Goal: Information Seeking & Learning: Learn about a topic

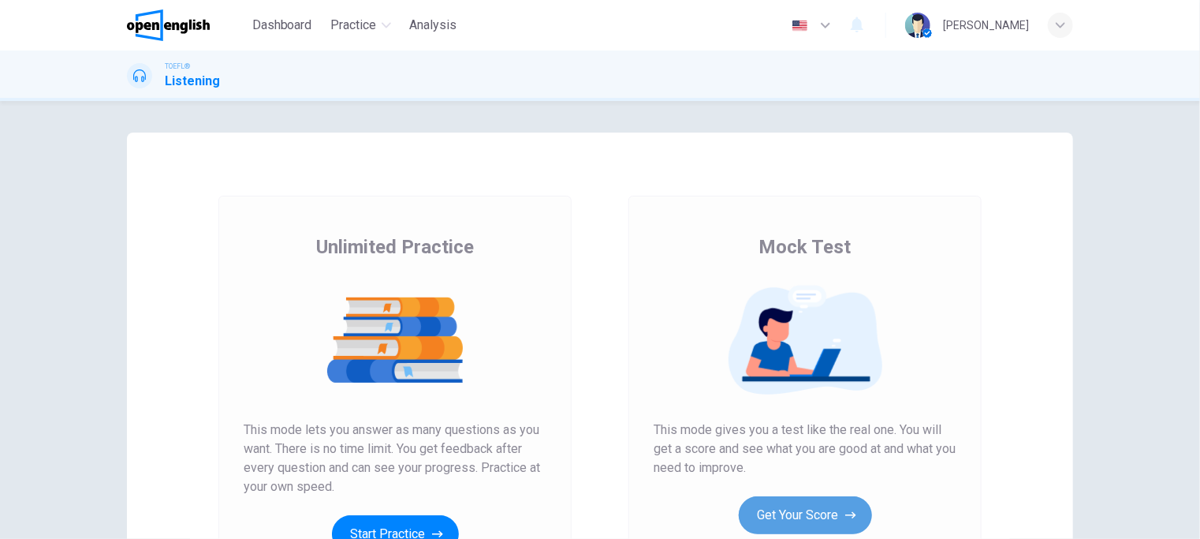
click at [807, 512] on button "Get Your Score" at bounding box center [805, 515] width 133 height 38
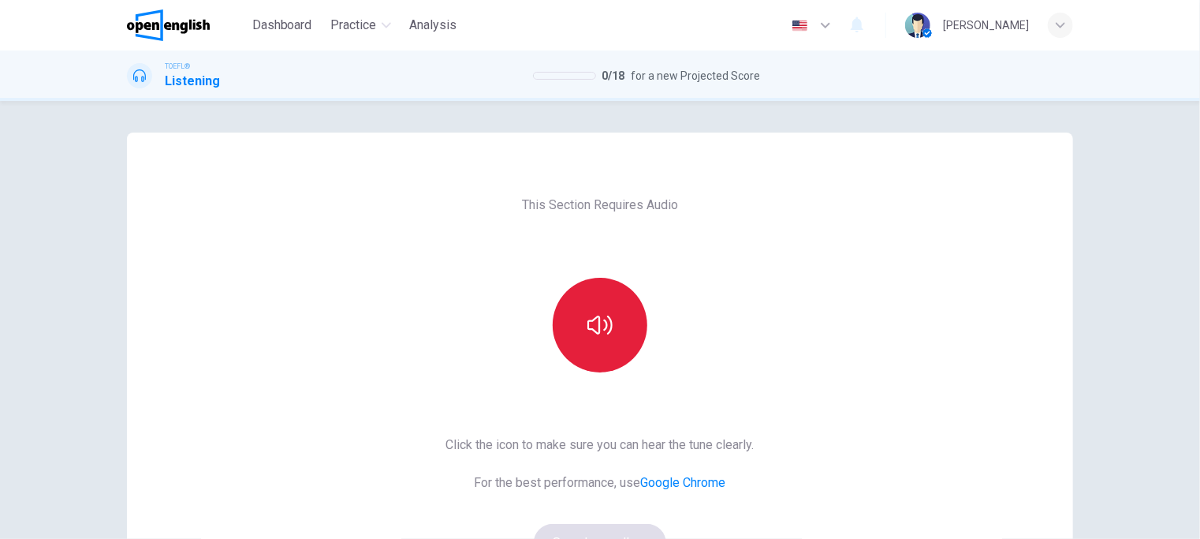
click at [602, 341] on button "button" at bounding box center [600, 325] width 95 height 95
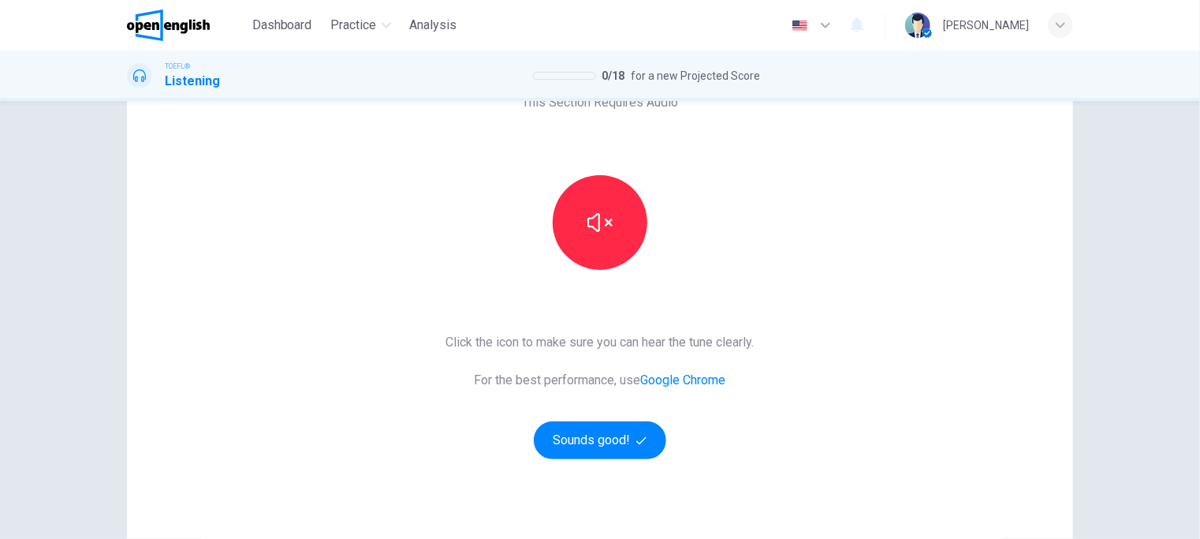
scroll to position [224, 0]
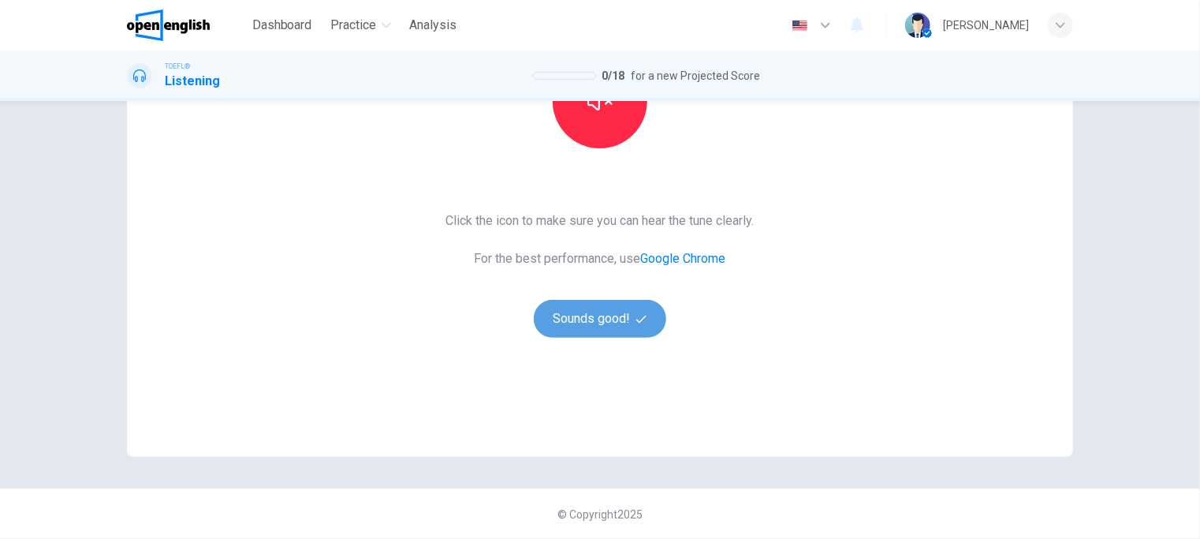
click at [581, 315] on button "Sounds good!" at bounding box center [600, 319] width 132 height 38
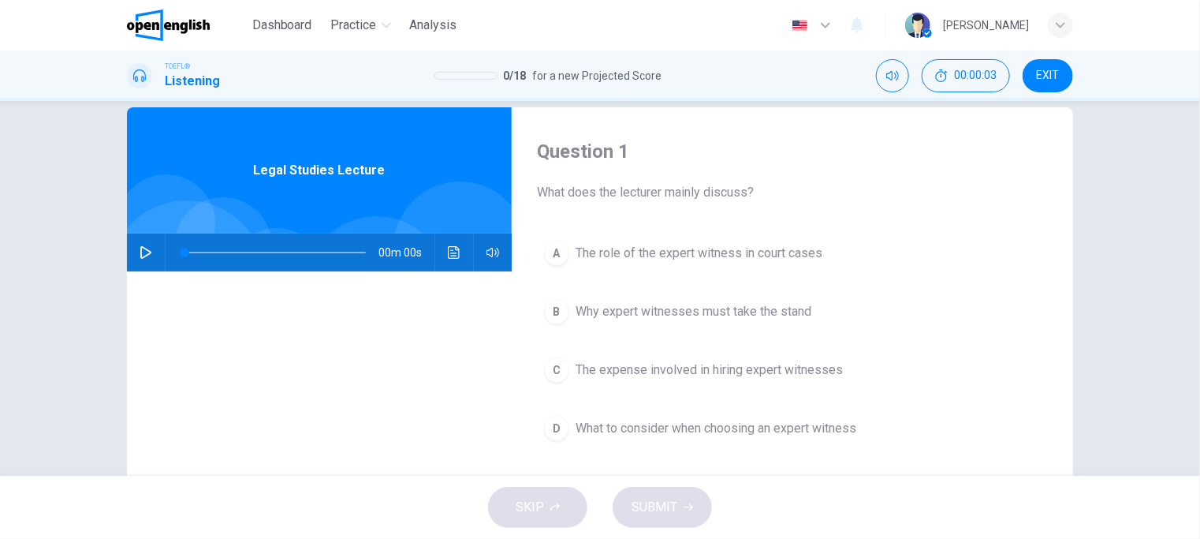
scroll to position [0, 0]
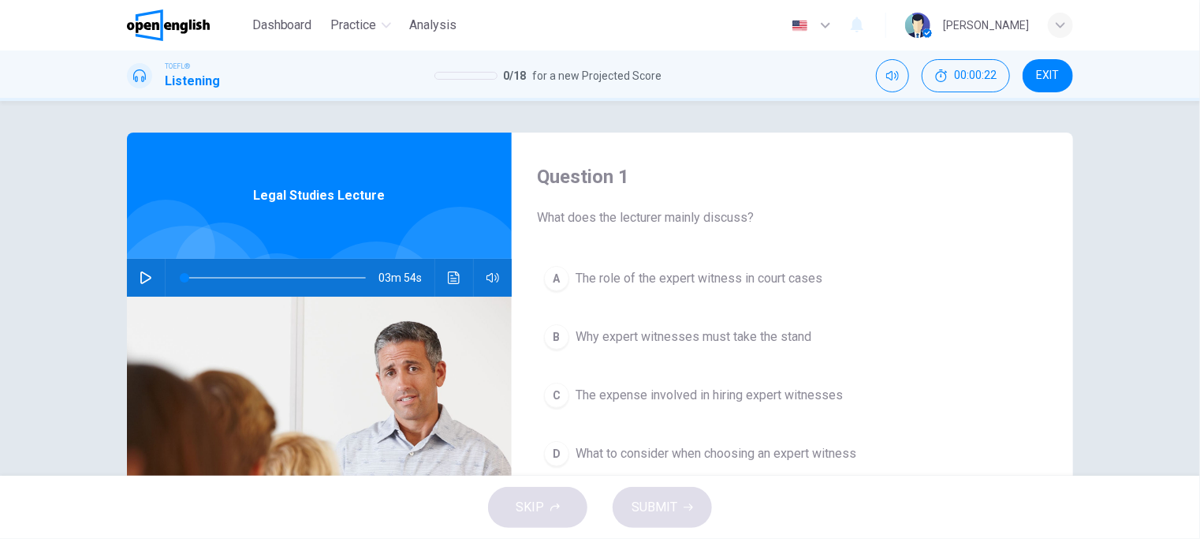
click at [140, 276] on icon "button" at bounding box center [146, 277] width 13 height 13
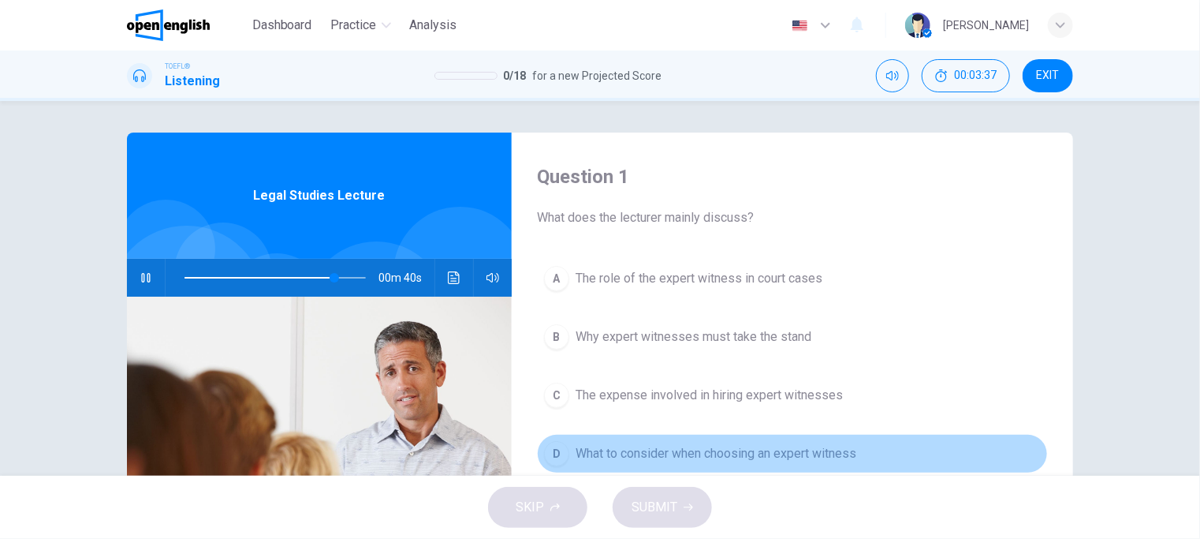
click at [673, 453] on span "What to consider when choosing an expert witness" at bounding box center [716, 453] width 281 height 19
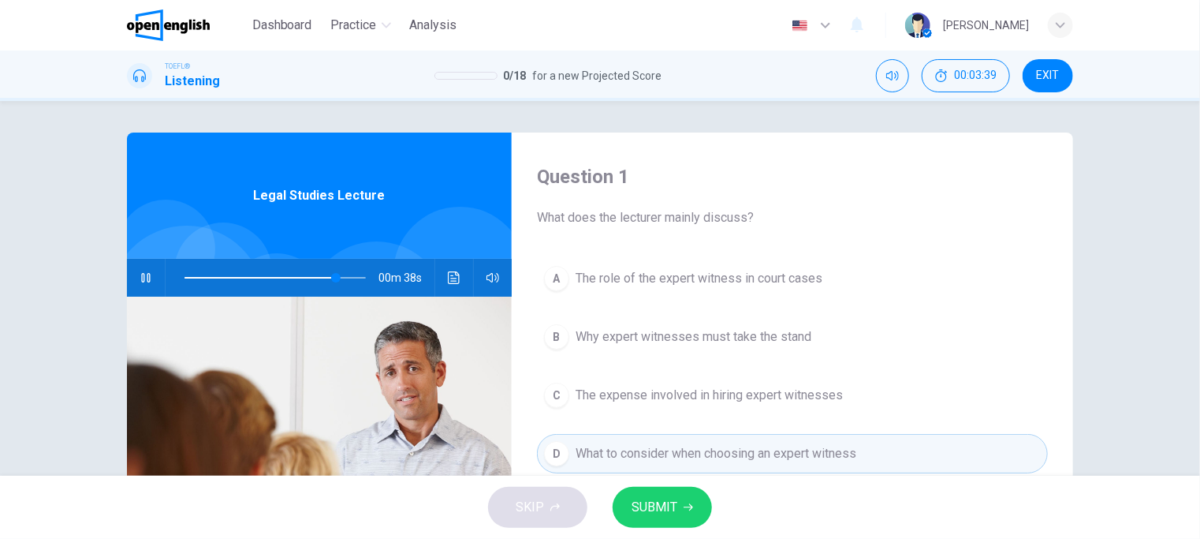
click at [651, 503] on span "SUBMIT" at bounding box center [655, 507] width 46 height 22
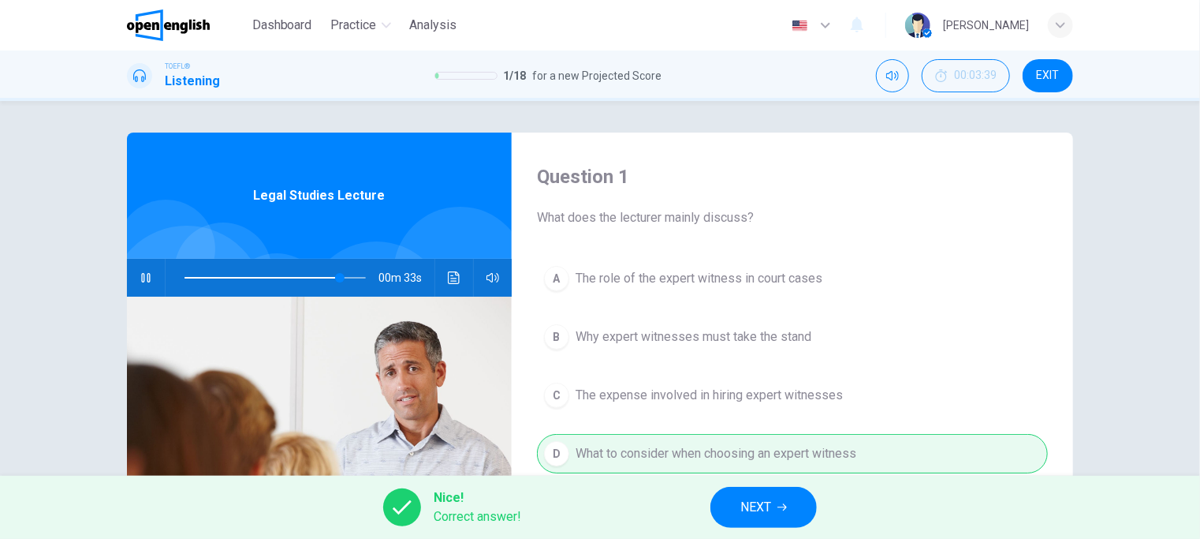
click at [780, 514] on button "NEXT" at bounding box center [764, 507] width 106 height 41
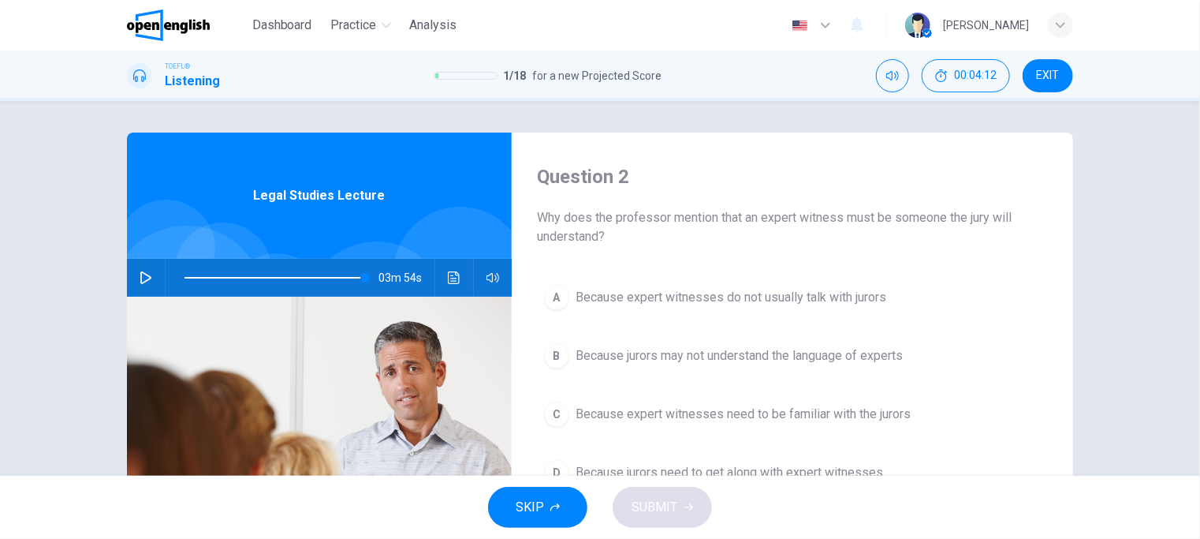
type input "*"
click at [659, 412] on span "Because expert witnesses need to be familiar with the jurors" at bounding box center [743, 414] width 335 height 19
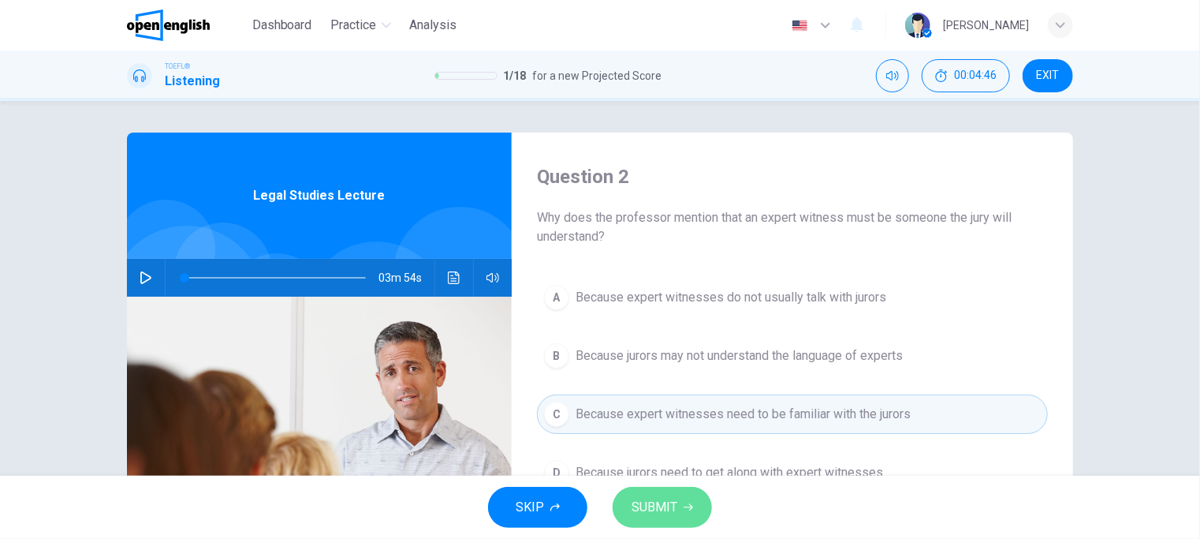
click at [676, 505] on span "SUBMIT" at bounding box center [655, 507] width 46 height 22
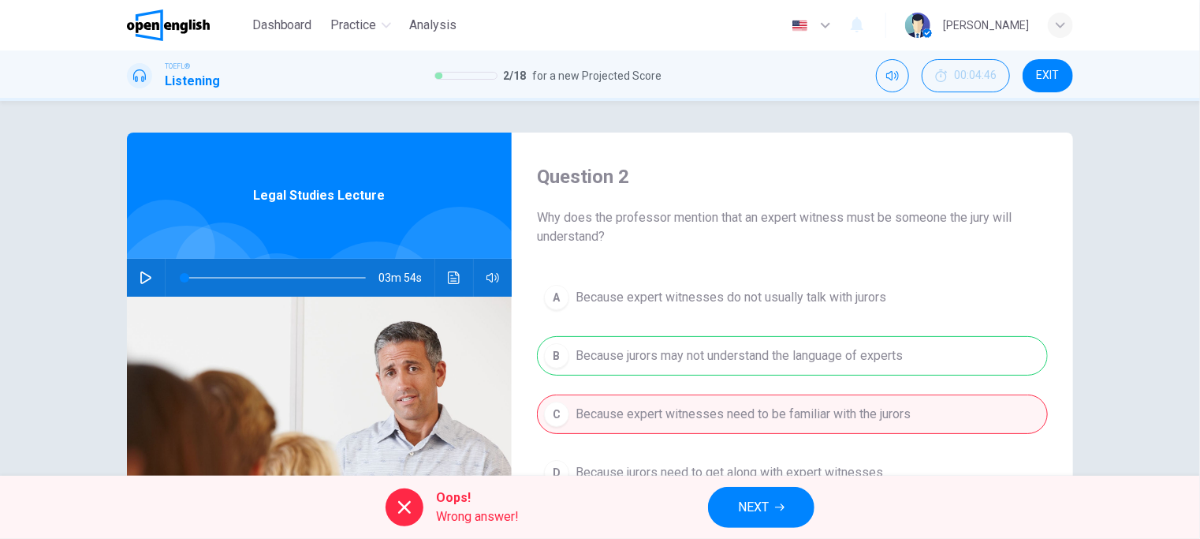
click at [748, 506] on span "NEXT" at bounding box center [753, 507] width 31 height 22
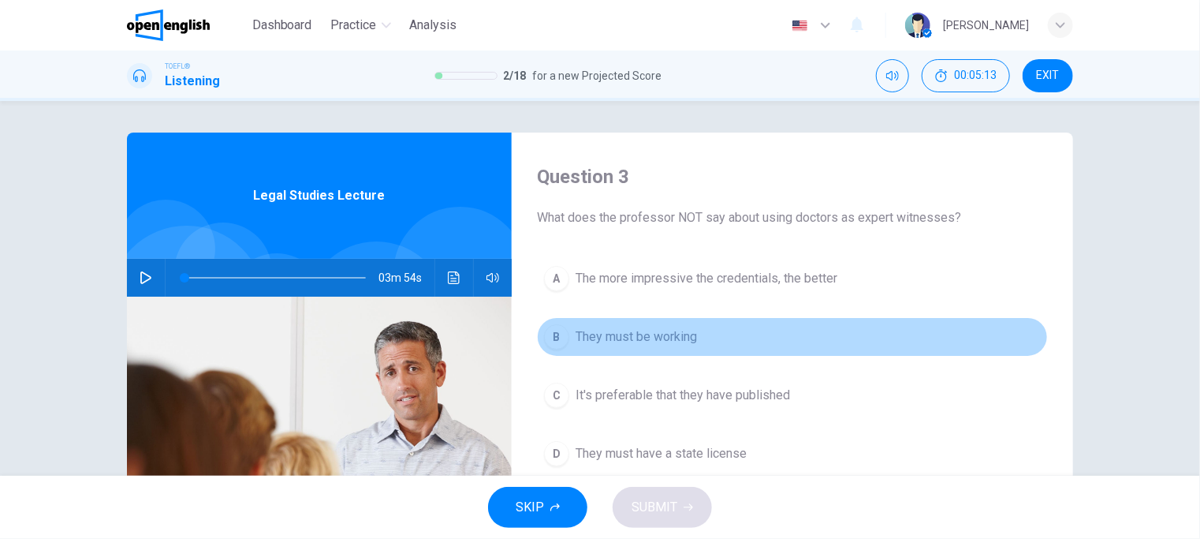
click at [652, 348] on button "B They must be working" at bounding box center [792, 336] width 511 height 39
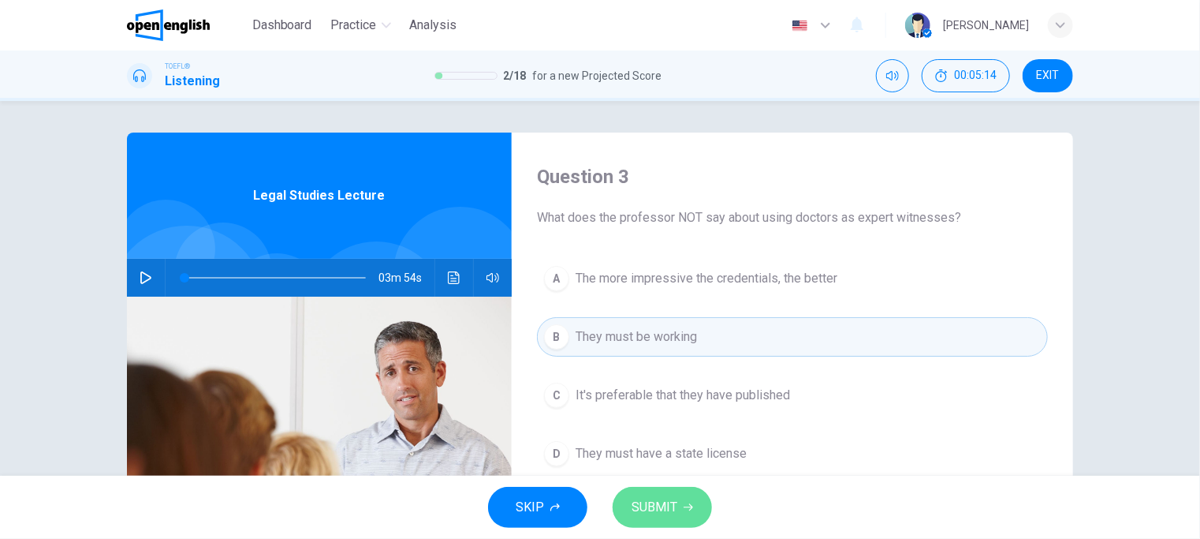
click at [649, 504] on span "SUBMIT" at bounding box center [655, 507] width 46 height 22
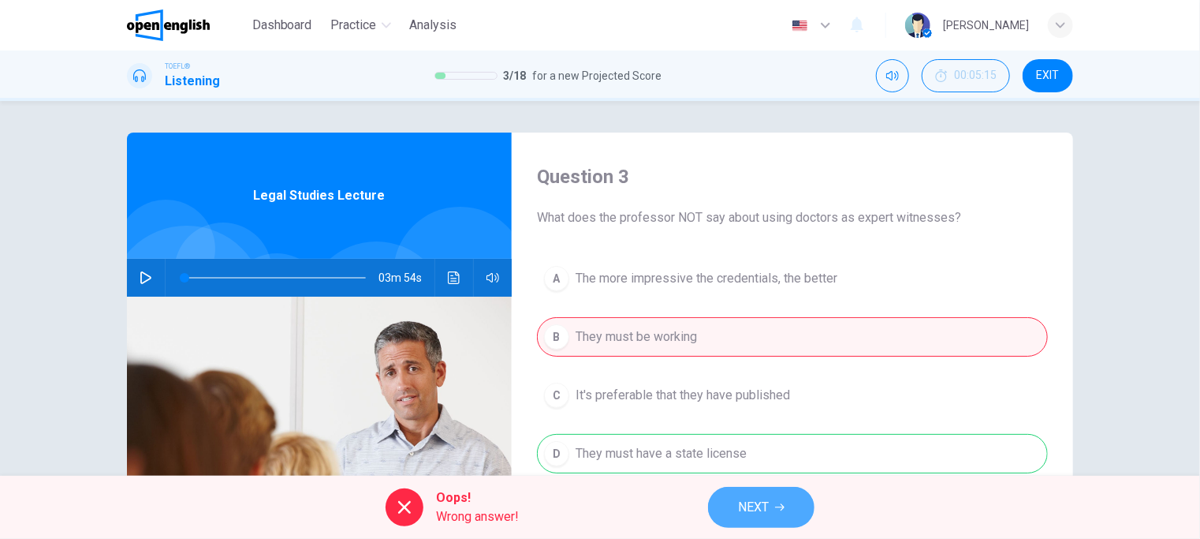
click at [762, 504] on span "NEXT" at bounding box center [753, 507] width 31 height 22
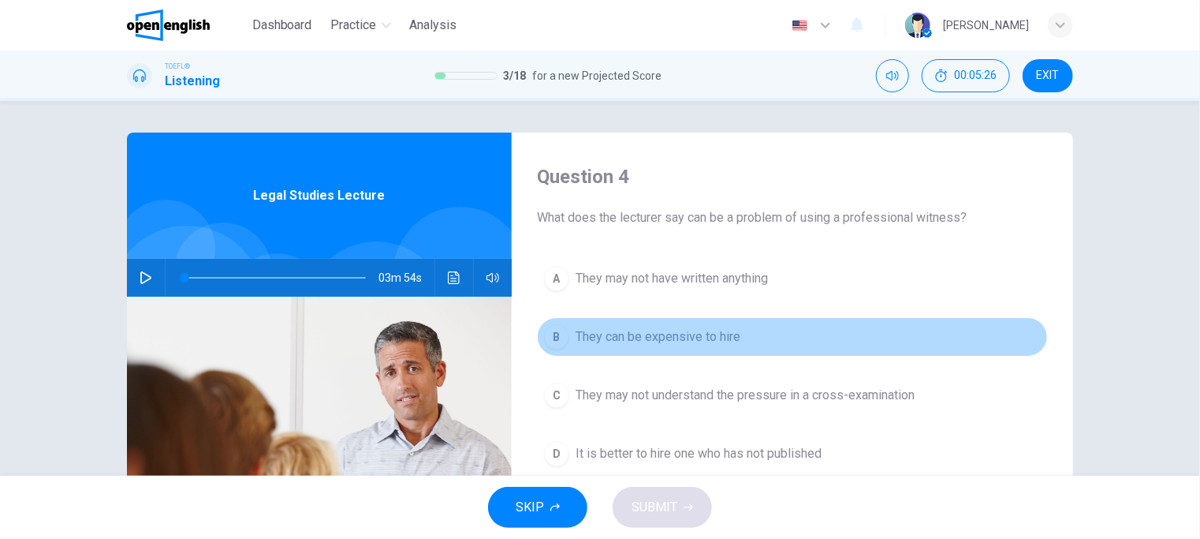
click at [662, 341] on span "They can be expensive to hire" at bounding box center [658, 336] width 165 height 19
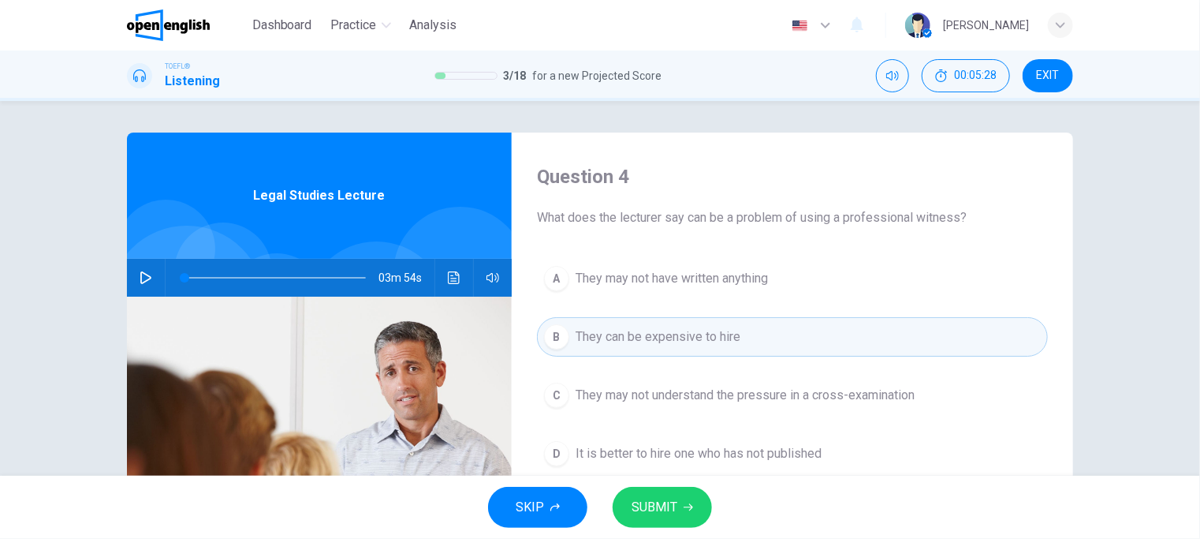
click at [656, 513] on span "SUBMIT" at bounding box center [655, 507] width 46 height 22
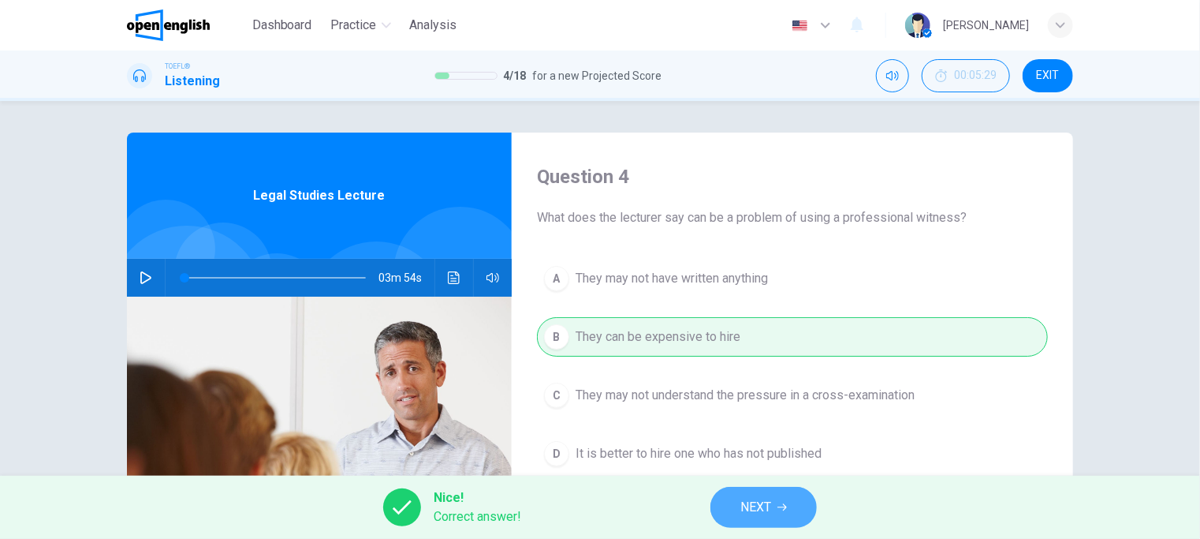
click at [779, 502] on icon "button" at bounding box center [782, 506] width 9 height 9
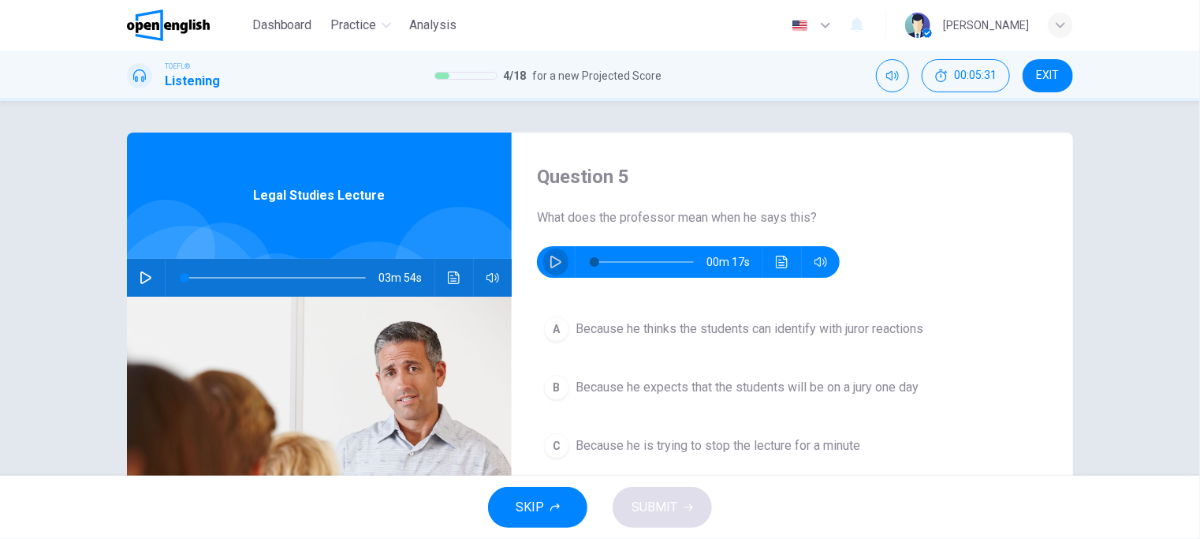
click at [550, 261] on icon "button" at bounding box center [556, 262] width 13 height 13
click at [554, 264] on icon "button" at bounding box center [555, 262] width 11 height 13
type input "*"
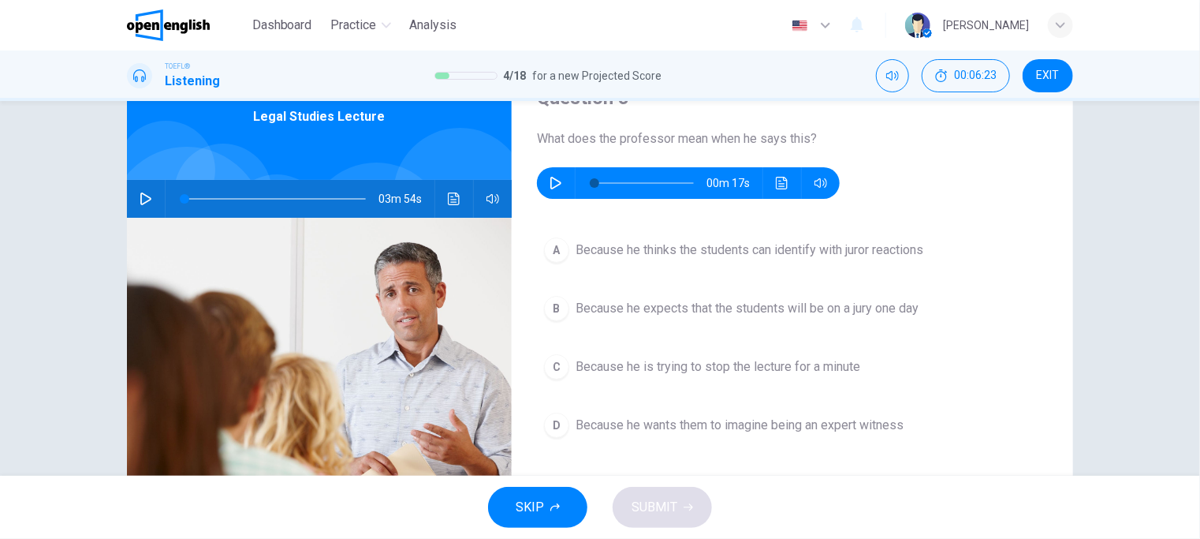
click at [675, 431] on span "Because he wants them to imagine being an expert witness" at bounding box center [740, 425] width 328 height 19
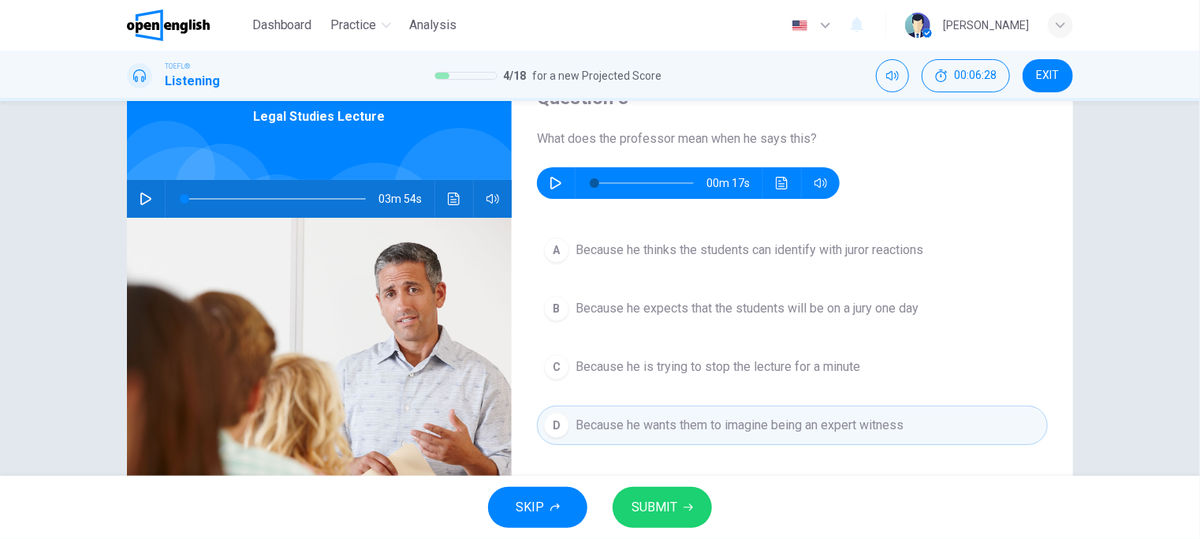
click at [653, 505] on span "SUBMIT" at bounding box center [655, 507] width 46 height 22
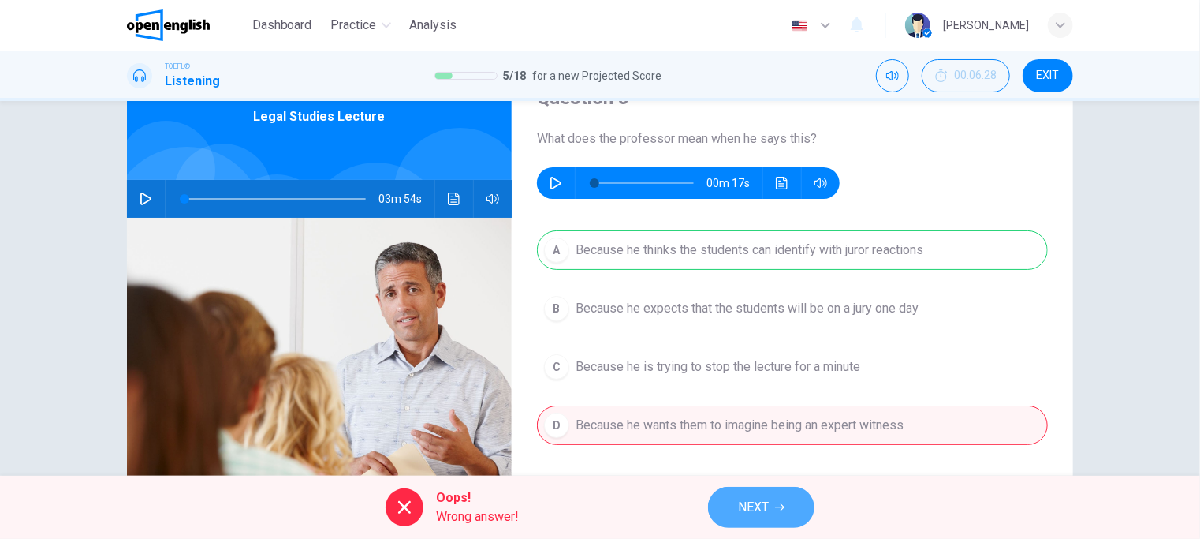
click at [763, 504] on span "NEXT" at bounding box center [753, 507] width 31 height 22
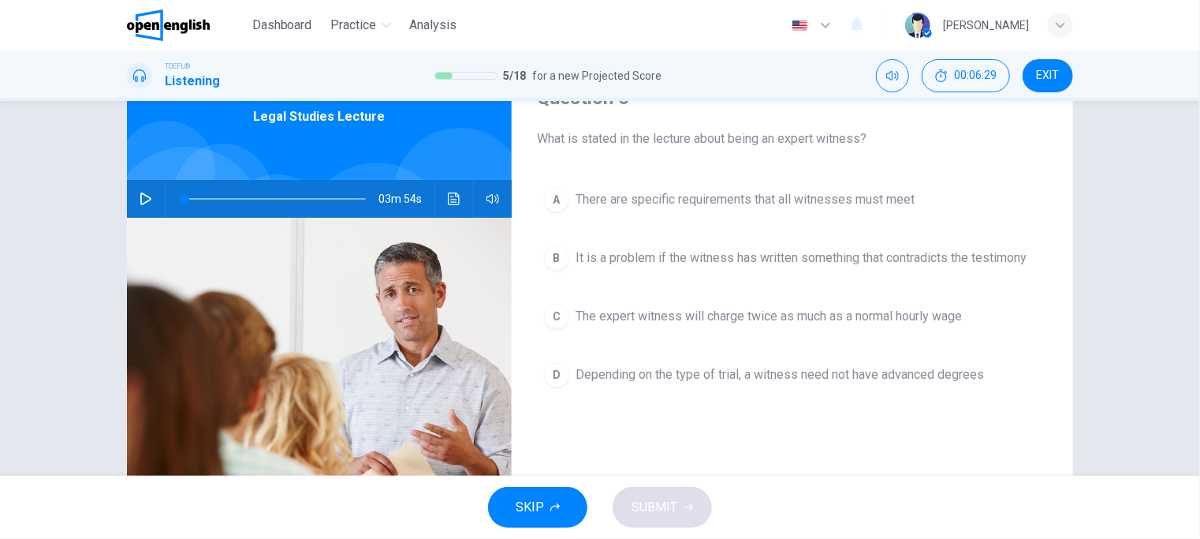
scroll to position [0, 0]
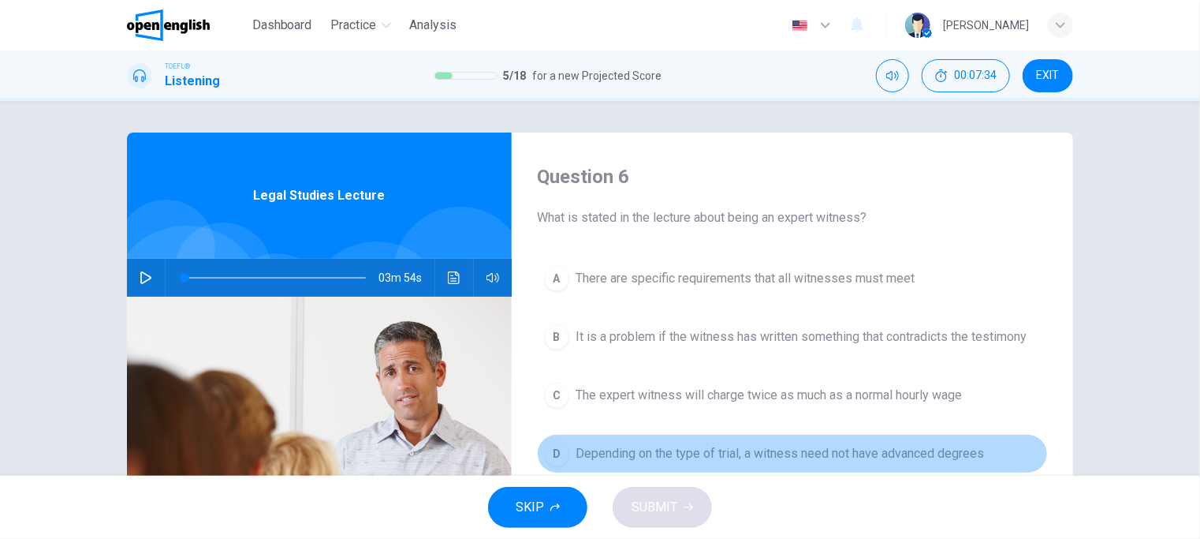
click at [745, 453] on span "Depending on the type of trial, a witness need not have advanced degrees" at bounding box center [780, 453] width 408 height 19
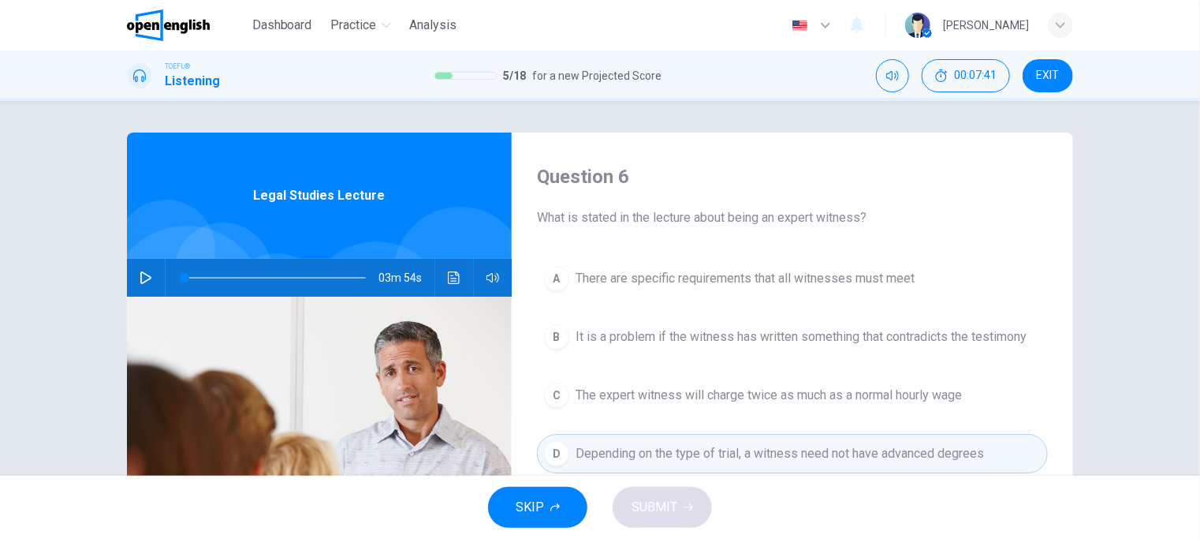
click at [694, 341] on span "It is a problem if the witness has written something that contradicts the testi…" at bounding box center [801, 336] width 451 height 19
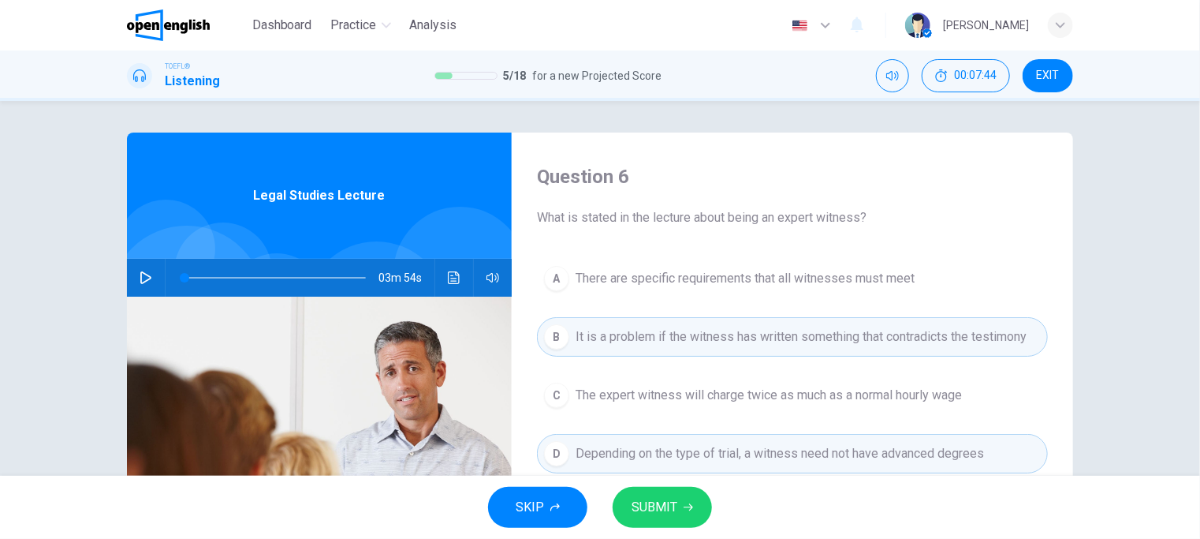
click at [672, 500] on span "SUBMIT" at bounding box center [655, 507] width 46 height 22
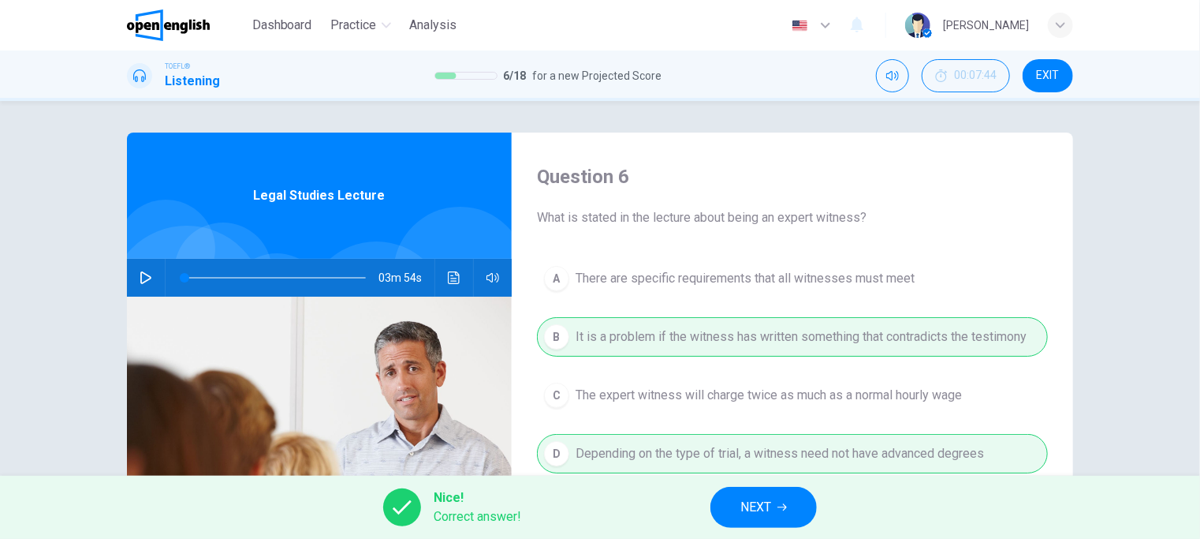
click at [751, 506] on span "NEXT" at bounding box center [755, 507] width 31 height 22
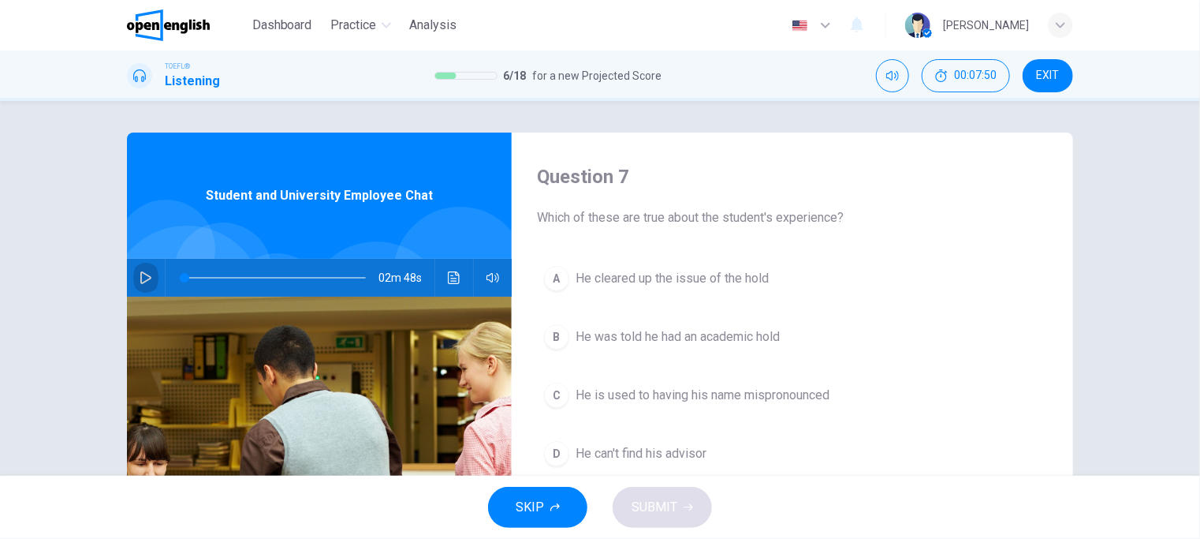
click at [140, 280] on icon "button" at bounding box center [146, 277] width 13 height 13
click at [140, 273] on icon "button" at bounding box center [146, 277] width 13 height 13
click at [140, 277] on icon "button" at bounding box center [145, 277] width 11 height 13
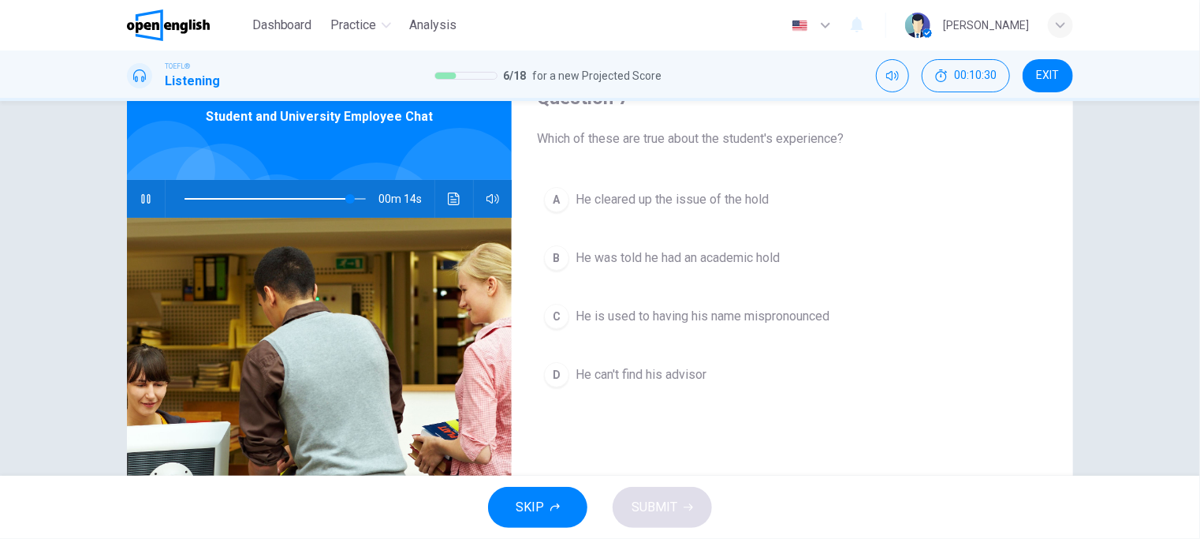
click at [616, 202] on span "He cleared up the issue of the hold" at bounding box center [672, 199] width 193 height 19
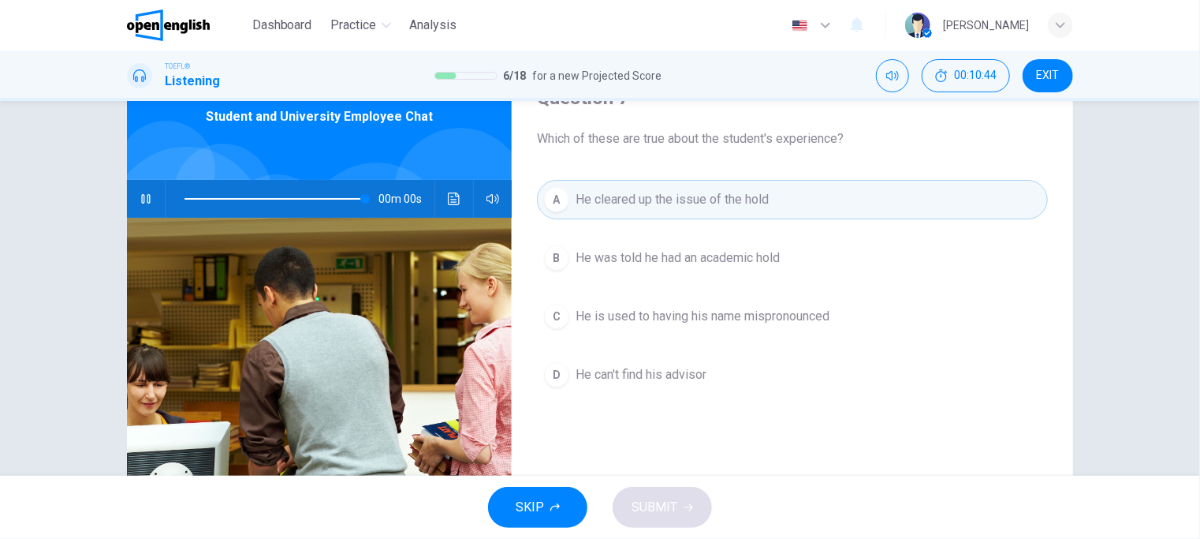
type input "*"
click at [662, 258] on span "He was told he had an academic hold" at bounding box center [678, 257] width 204 height 19
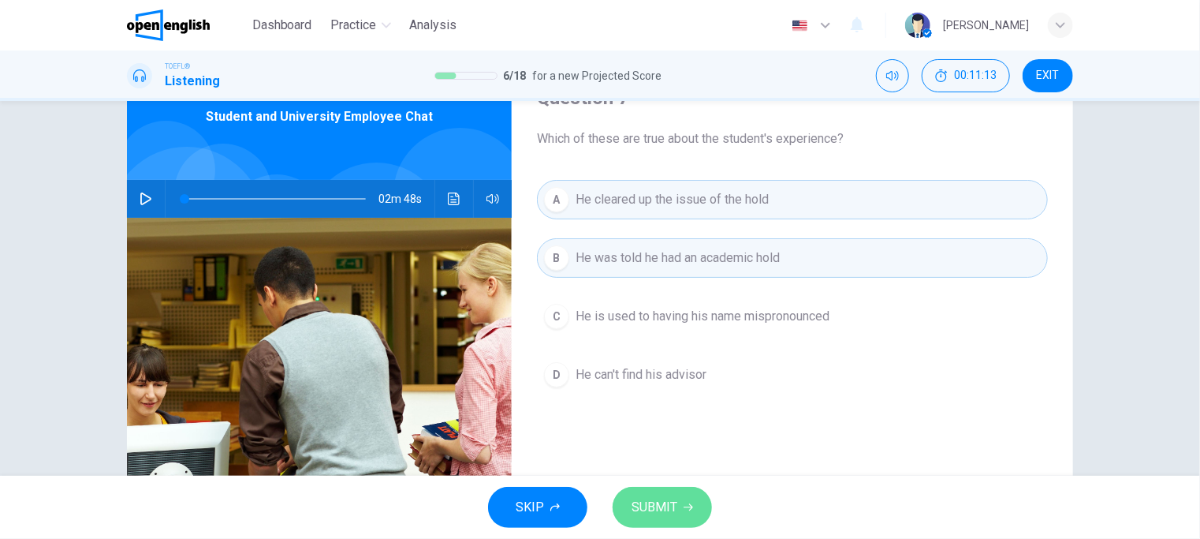
click at [659, 505] on span "SUBMIT" at bounding box center [655, 507] width 46 height 22
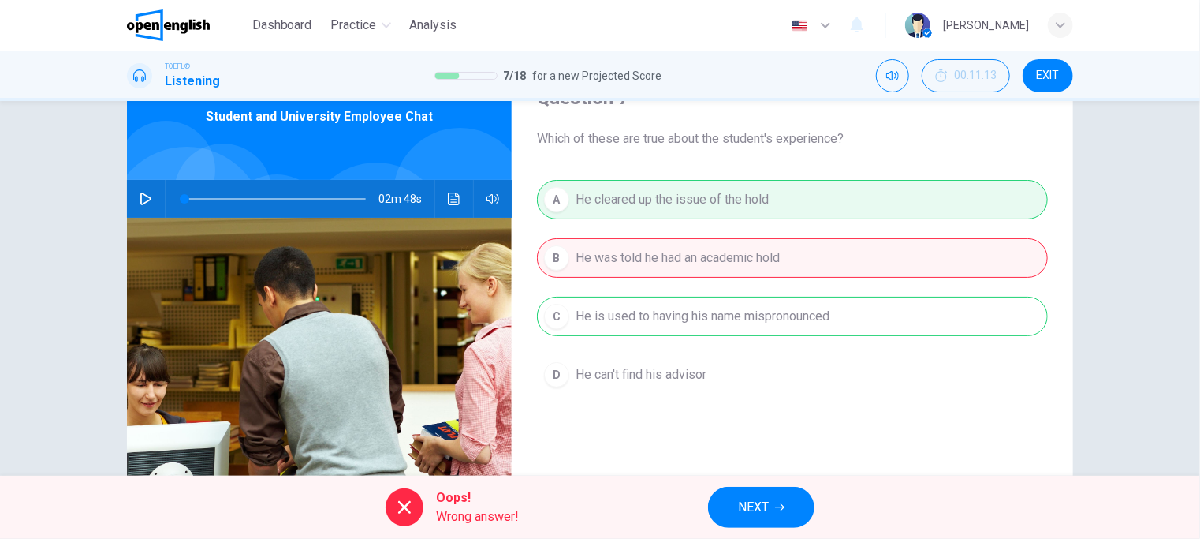
click at [763, 513] on span "NEXT" at bounding box center [753, 507] width 31 height 22
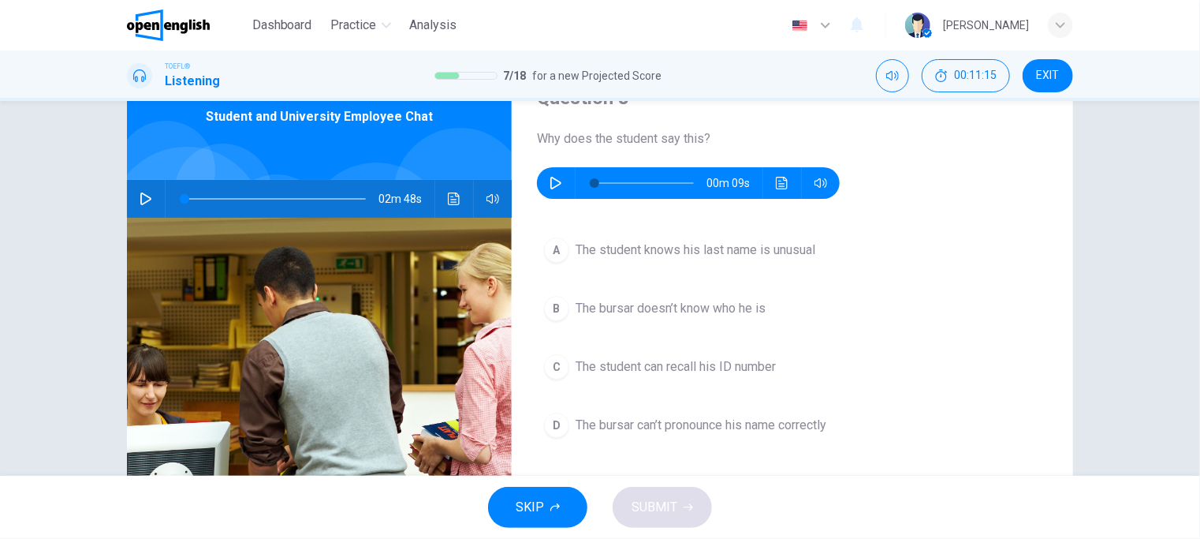
click at [555, 185] on icon "button" at bounding box center [555, 183] width 11 height 13
type input "*"
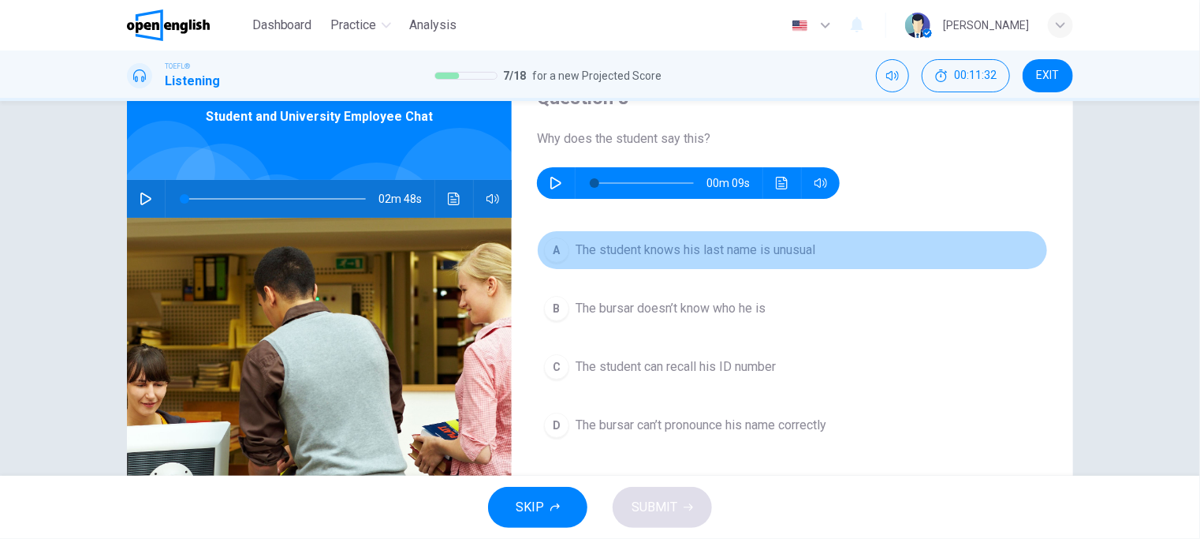
click at [710, 246] on span "The student knows his last name is unusual" at bounding box center [696, 250] width 240 height 19
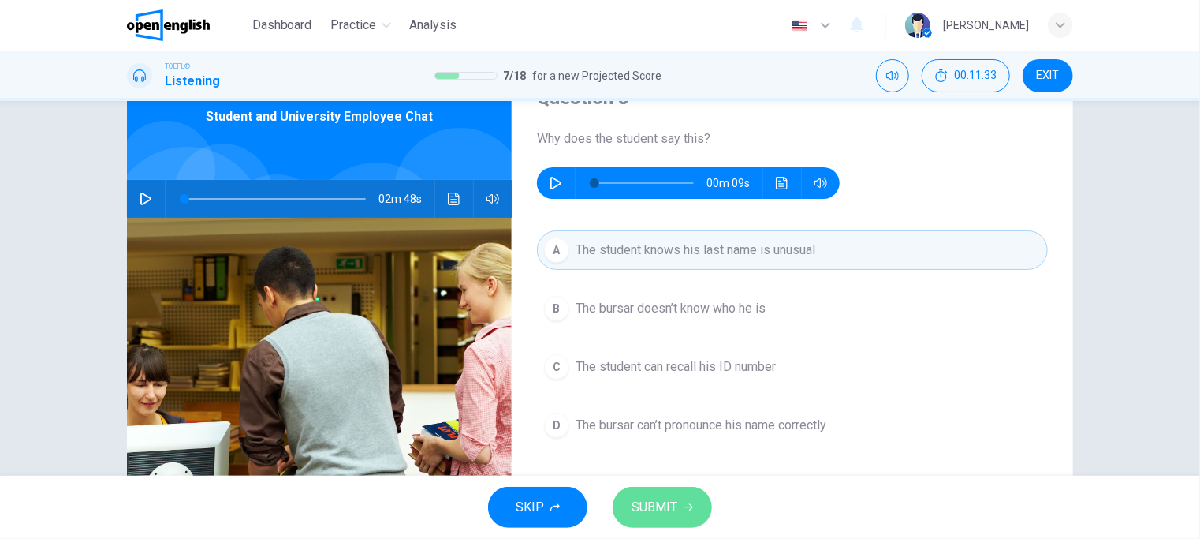
click at [675, 508] on span "SUBMIT" at bounding box center [655, 507] width 46 height 22
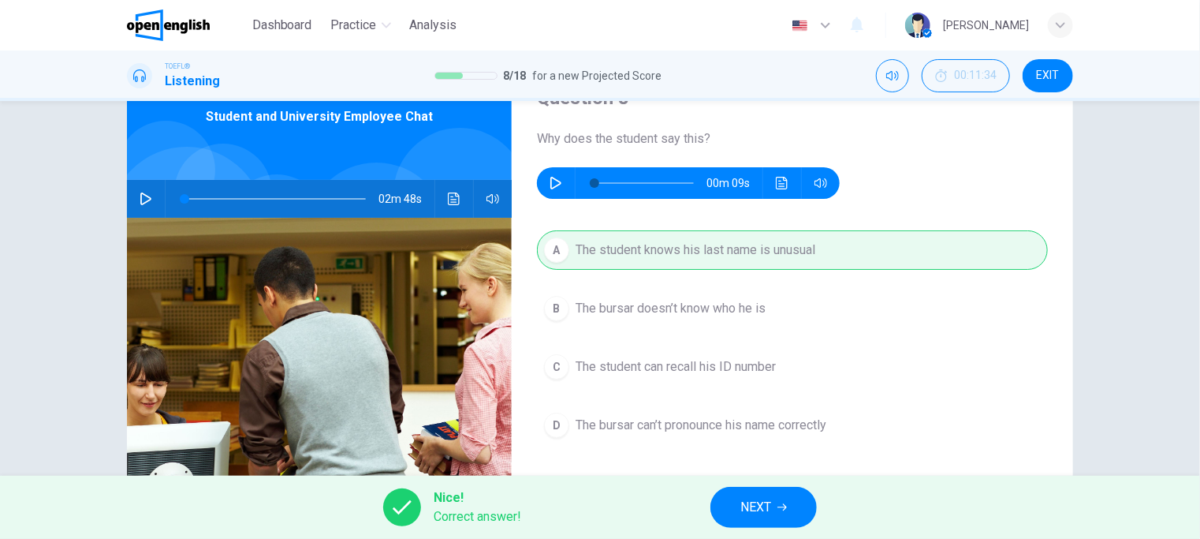
click at [793, 513] on button "NEXT" at bounding box center [764, 507] width 106 height 41
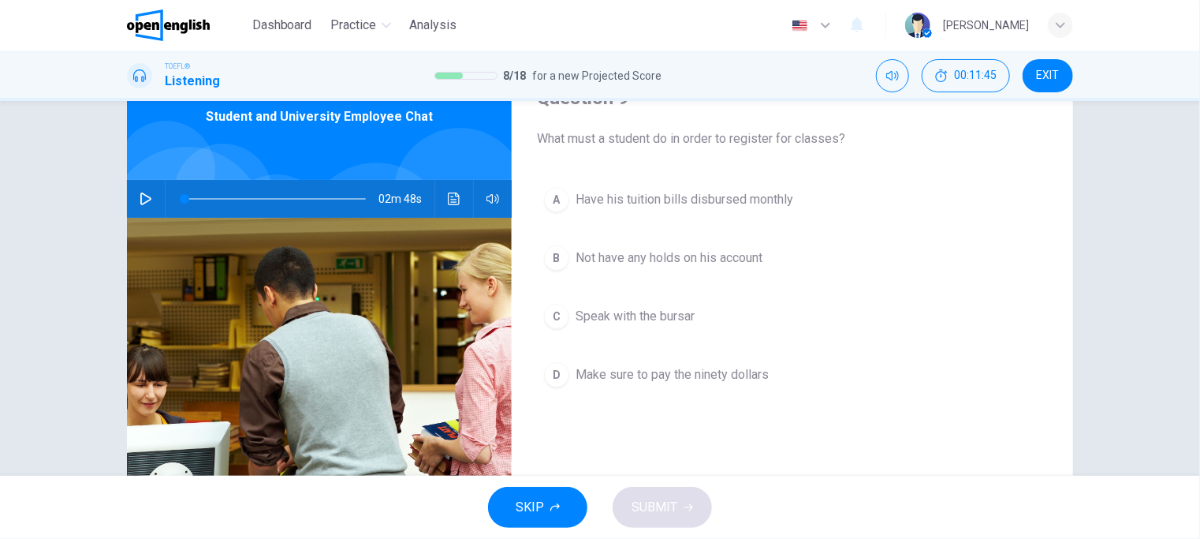
click at [629, 255] on span "Not have any holds on his account" at bounding box center [669, 257] width 187 height 19
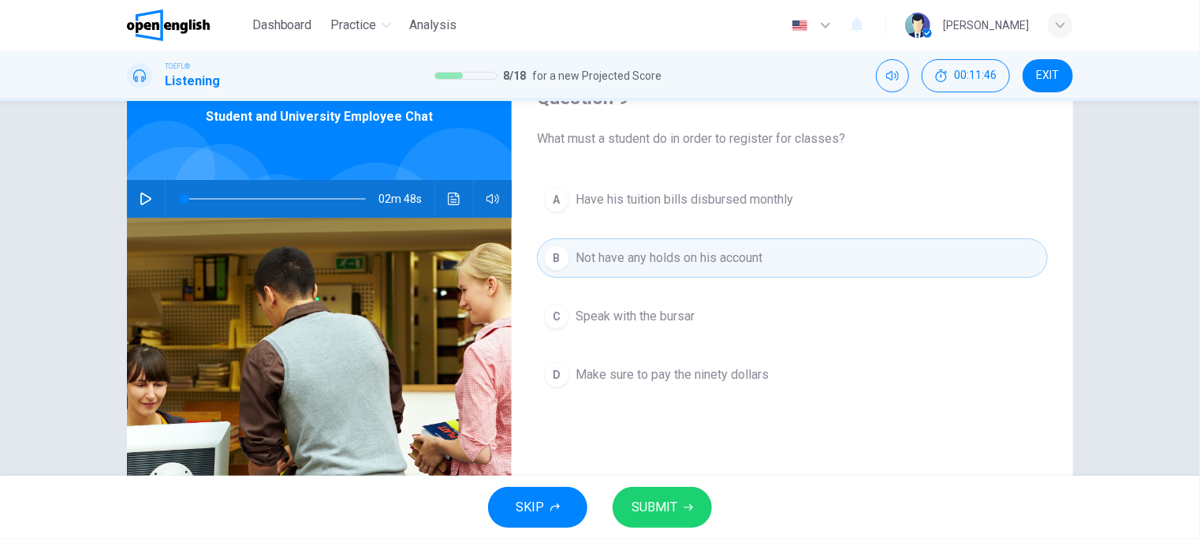
click at [667, 498] on span "SUBMIT" at bounding box center [655, 507] width 46 height 22
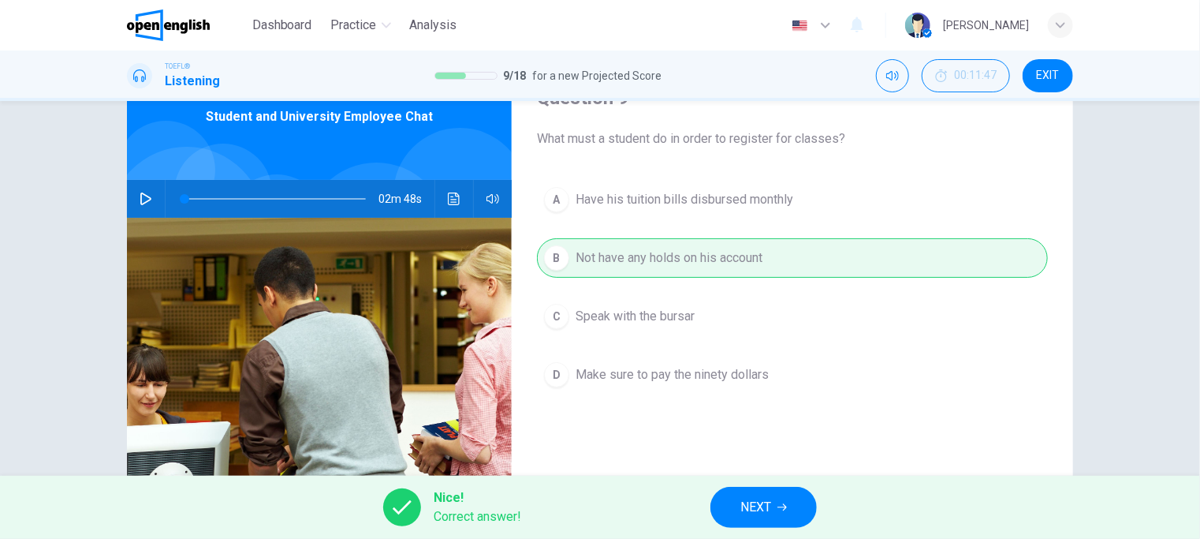
drag, startPoint x: 756, startPoint y: 509, endPoint x: 764, endPoint y: 425, distance: 84.0
click at [757, 510] on span "NEXT" at bounding box center [755, 507] width 31 height 22
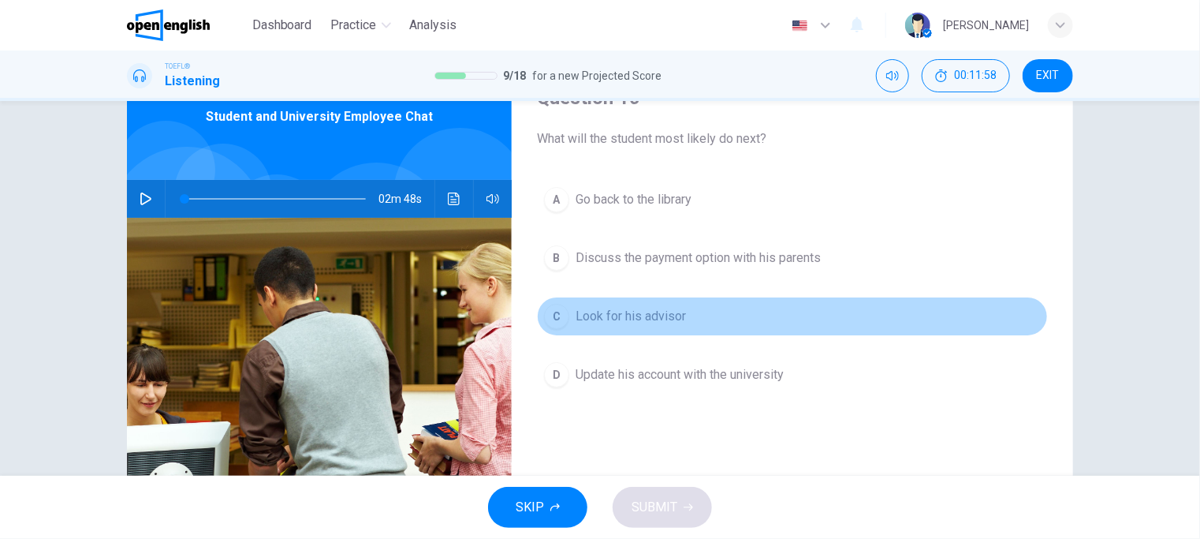
click at [608, 314] on span "Look for his advisor" at bounding box center [631, 316] width 110 height 19
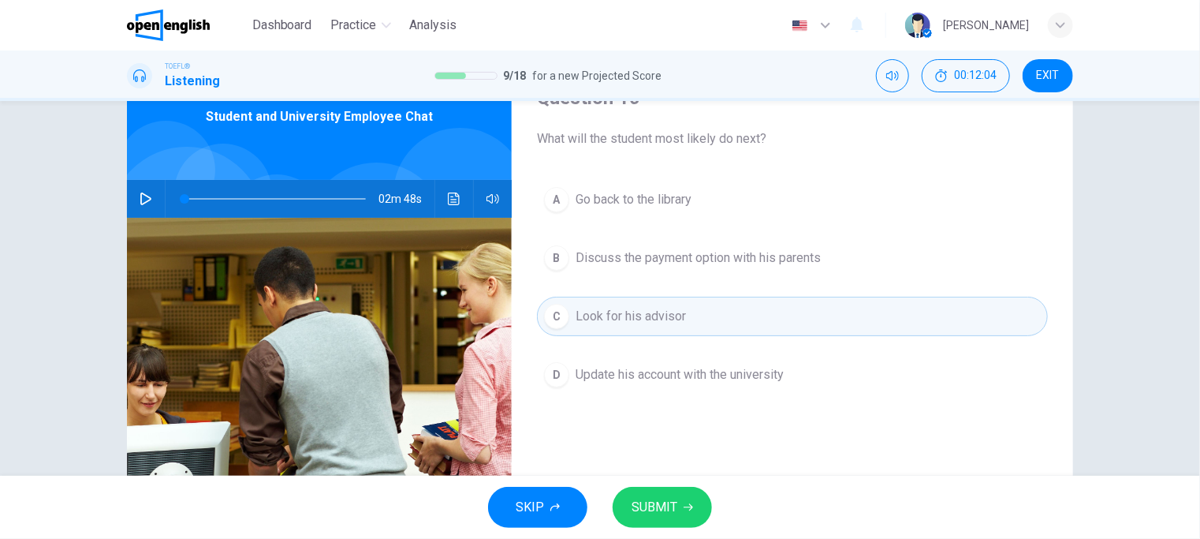
click at [681, 507] on button "SUBMIT" at bounding box center [662, 507] width 99 height 41
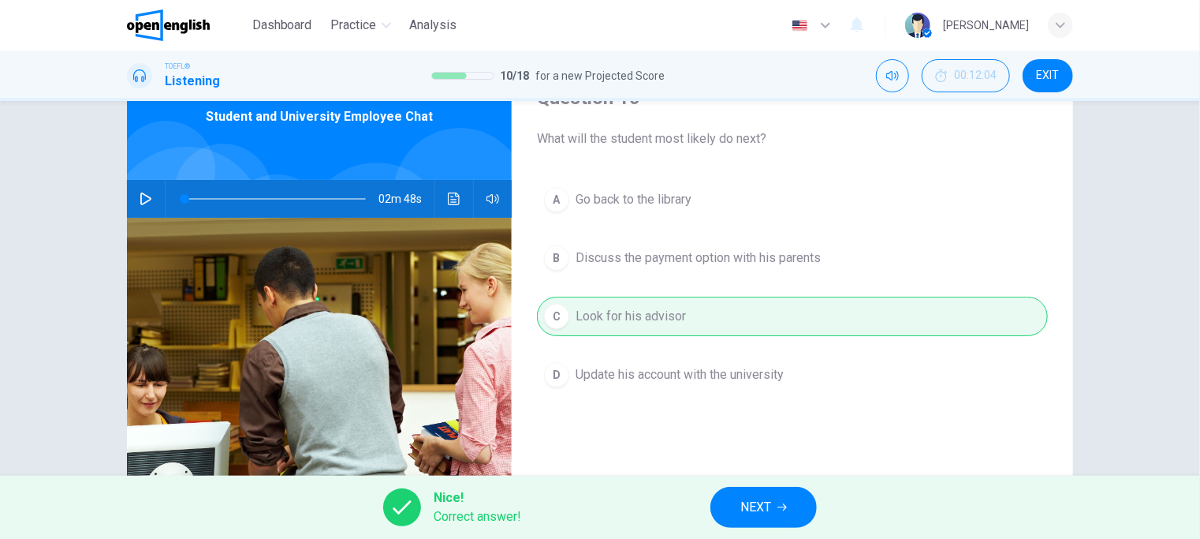
drag, startPoint x: 770, startPoint y: 502, endPoint x: 727, endPoint y: 394, distance: 116.1
click at [770, 503] on span "NEXT" at bounding box center [755, 507] width 31 height 22
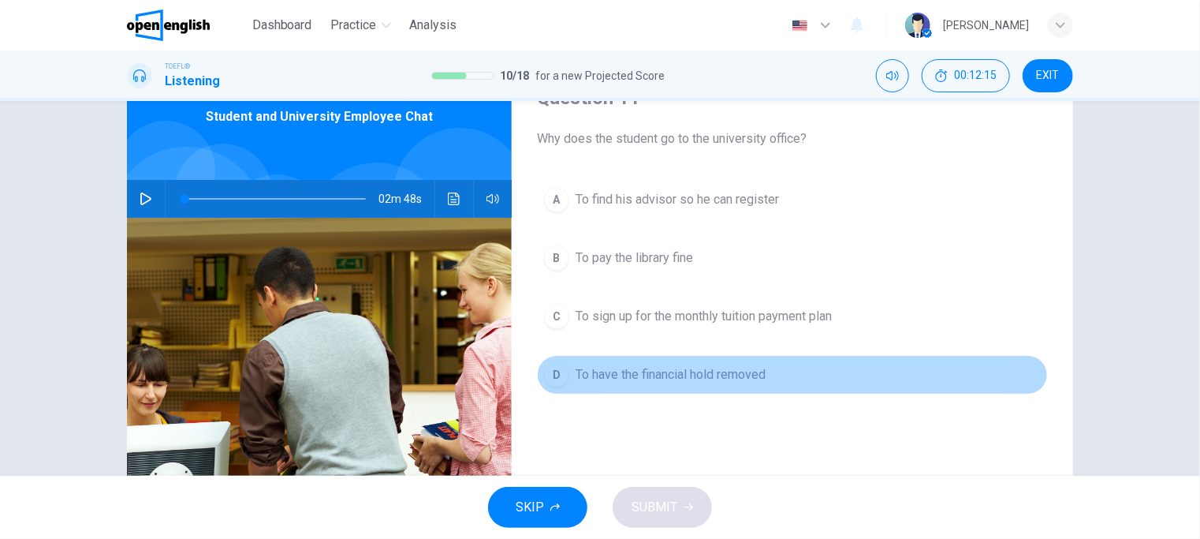
click at [651, 372] on span "To have the financial hold removed" at bounding box center [671, 374] width 190 height 19
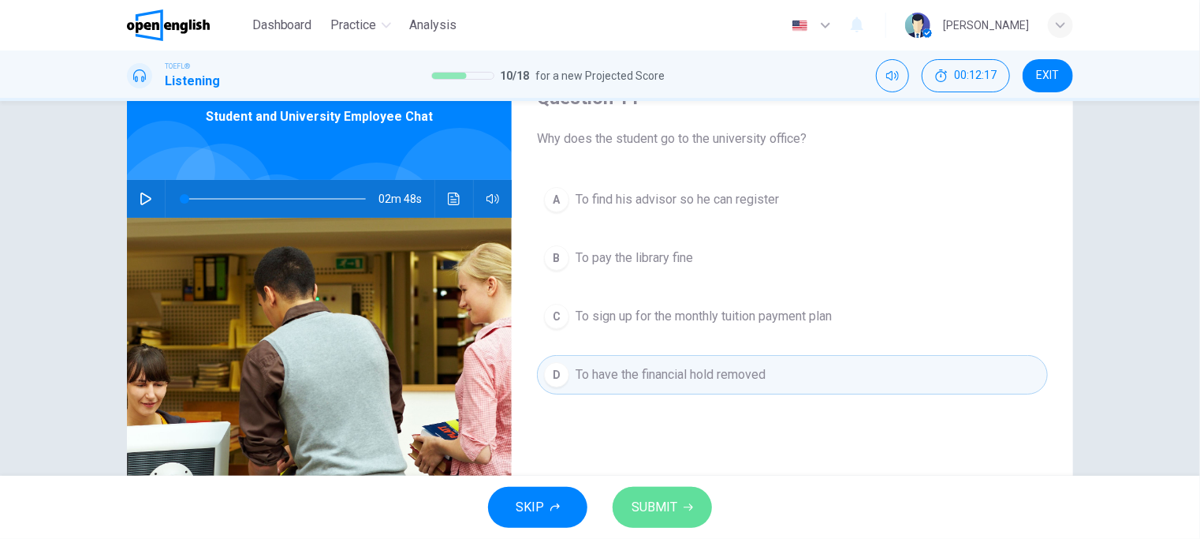
click at [668, 509] on span "SUBMIT" at bounding box center [655, 507] width 46 height 22
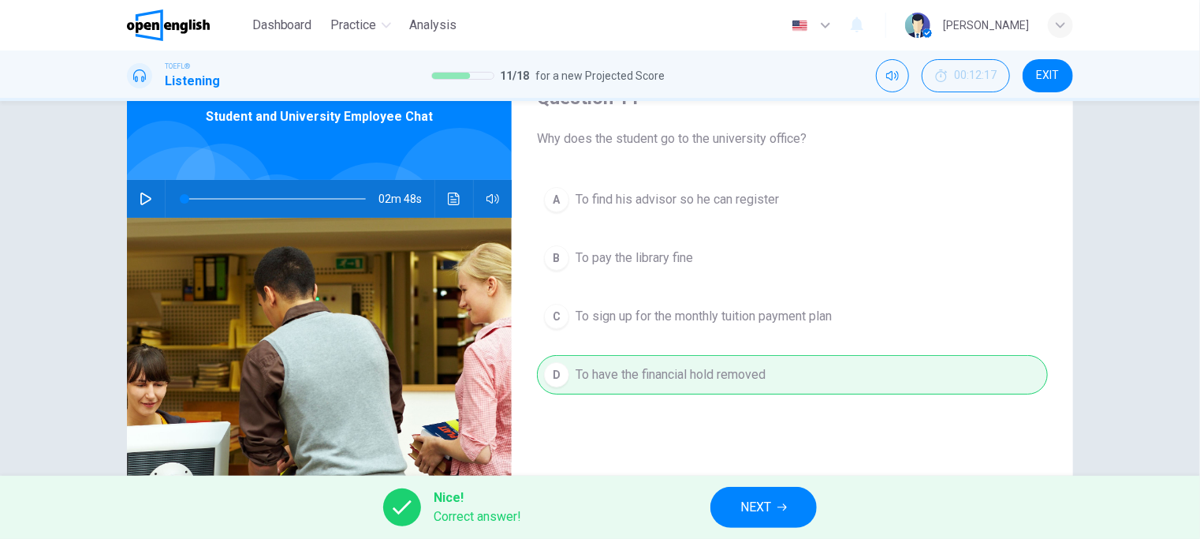
click at [776, 510] on button "NEXT" at bounding box center [764, 507] width 106 height 41
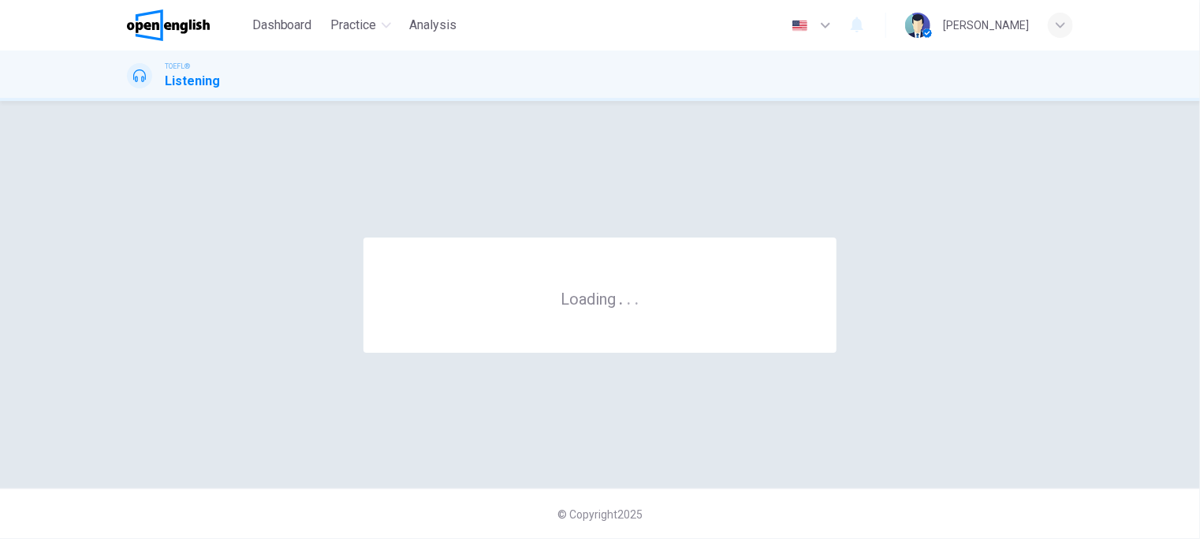
scroll to position [0, 0]
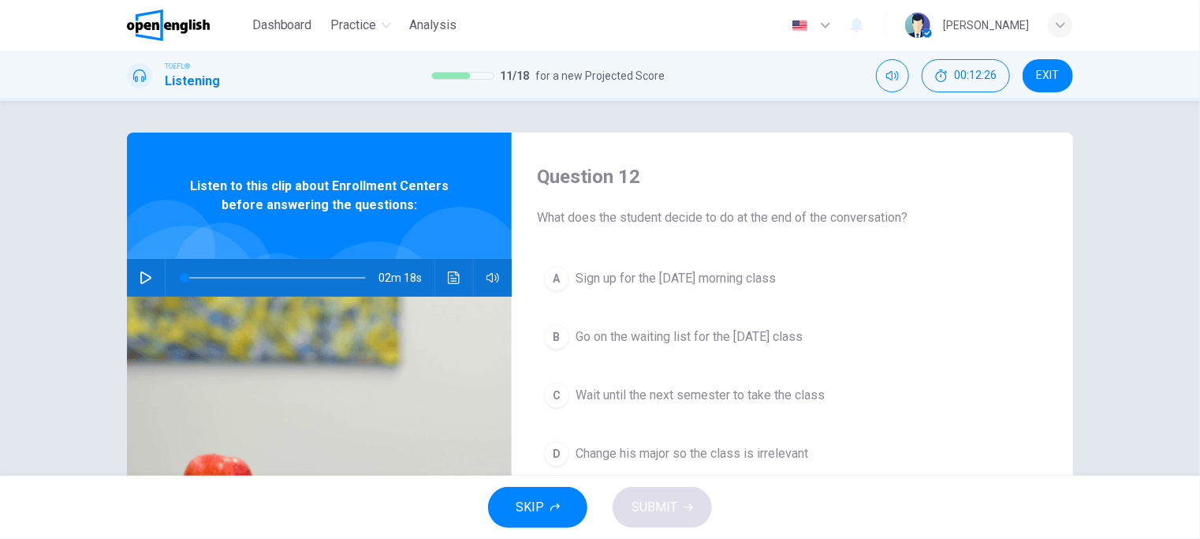
click at [140, 272] on icon "button" at bounding box center [145, 277] width 11 height 13
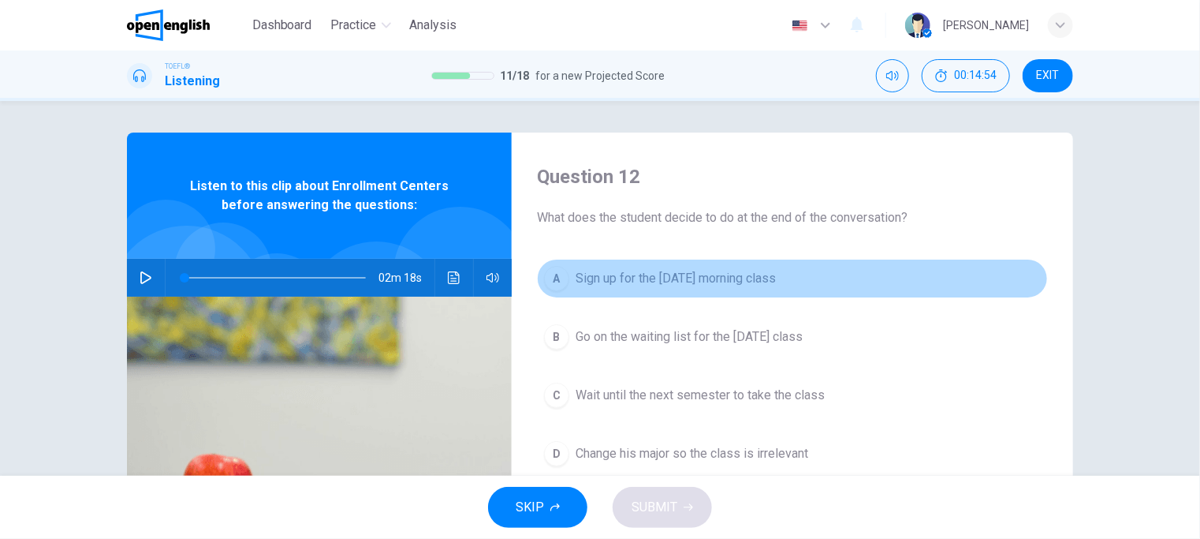
click at [642, 276] on span "Sign up for the [DATE] morning class" at bounding box center [676, 278] width 200 height 19
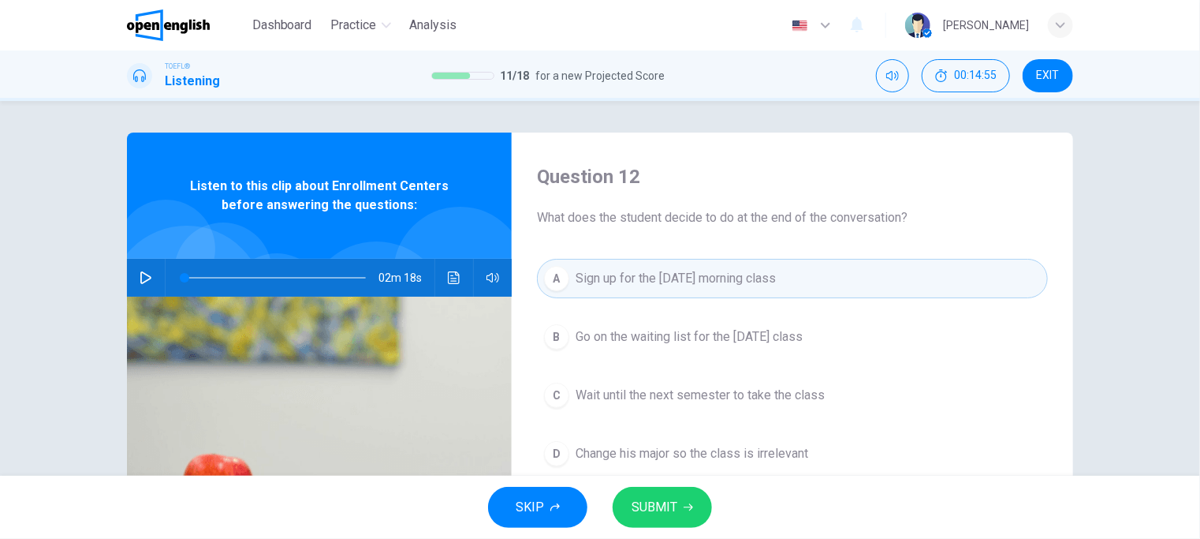
drag, startPoint x: 659, startPoint y: 504, endPoint x: 663, endPoint y: 492, distance: 12.5
click at [659, 505] on span "SUBMIT" at bounding box center [655, 507] width 46 height 22
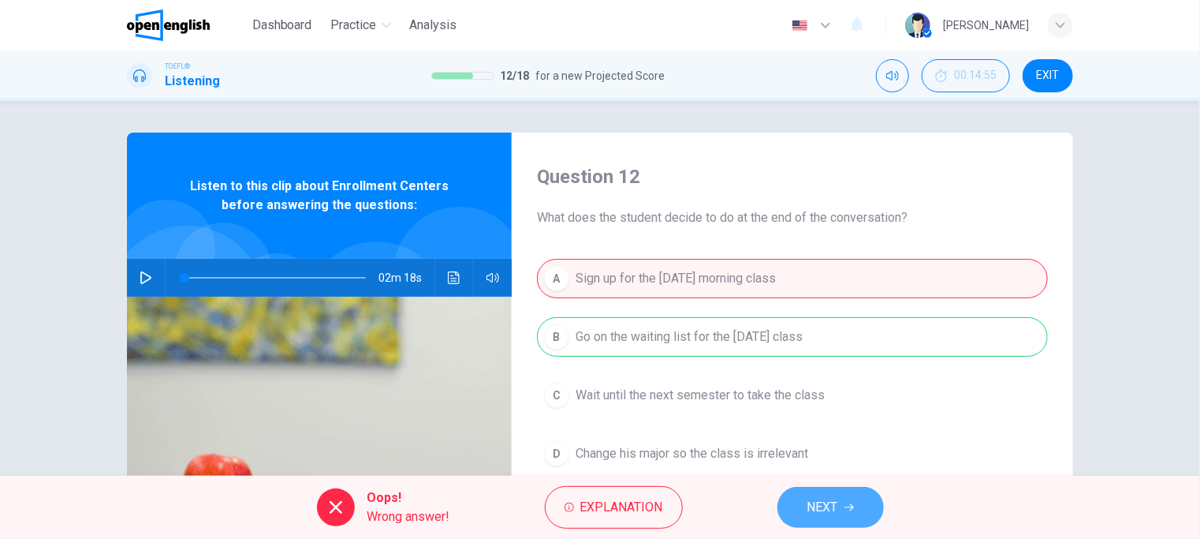
click at [848, 498] on button "NEXT" at bounding box center [831, 507] width 106 height 41
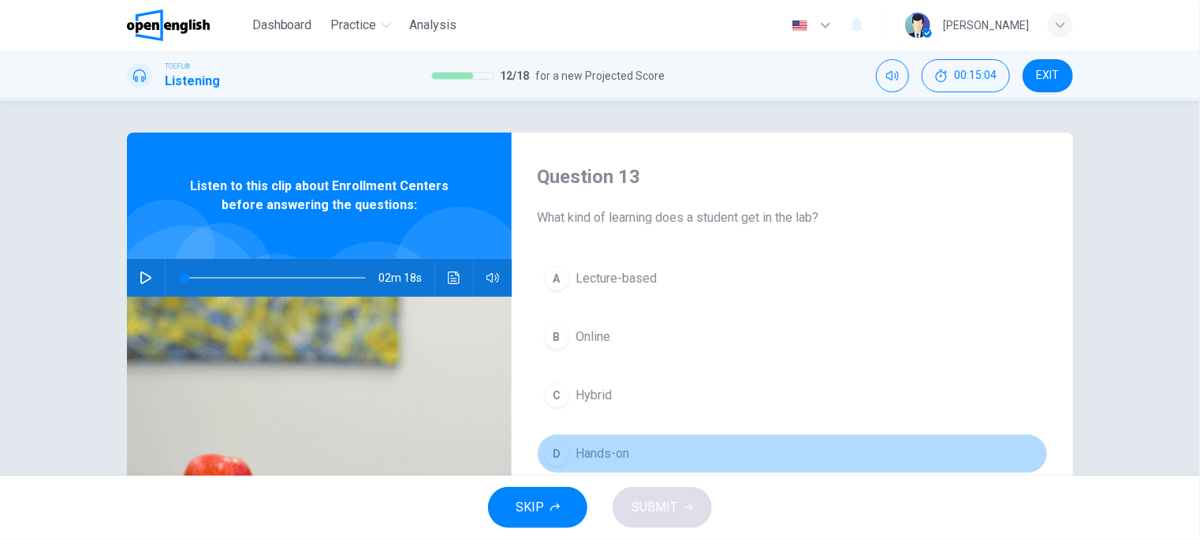
click at [599, 453] on span "Hands-on" at bounding box center [603, 453] width 54 height 19
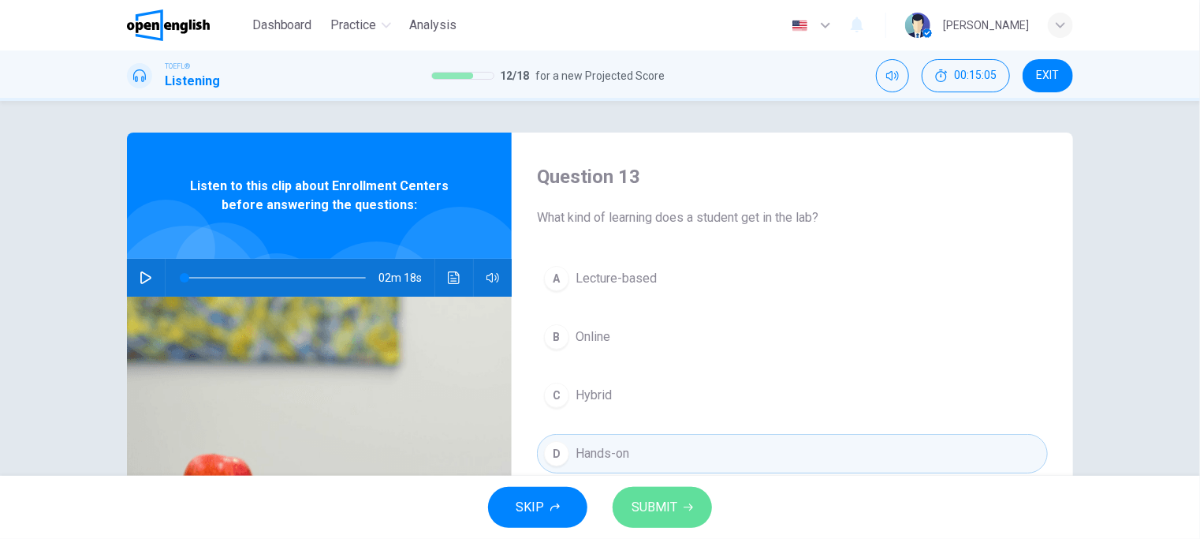
click at [677, 513] on button "SUBMIT" at bounding box center [662, 507] width 99 height 41
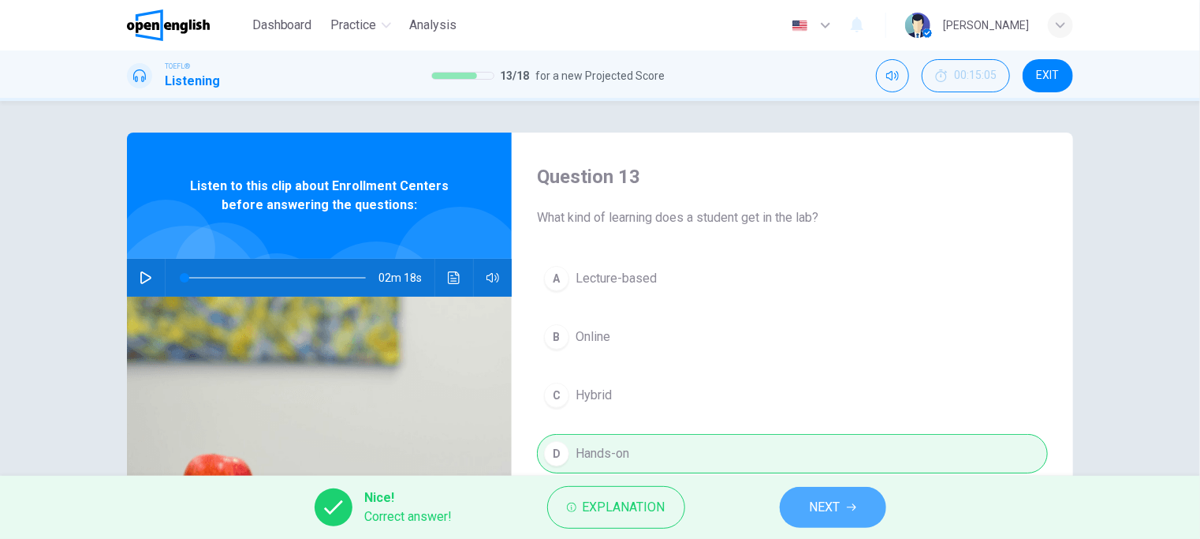
click at [837, 509] on span "NEXT" at bounding box center [825, 507] width 31 height 22
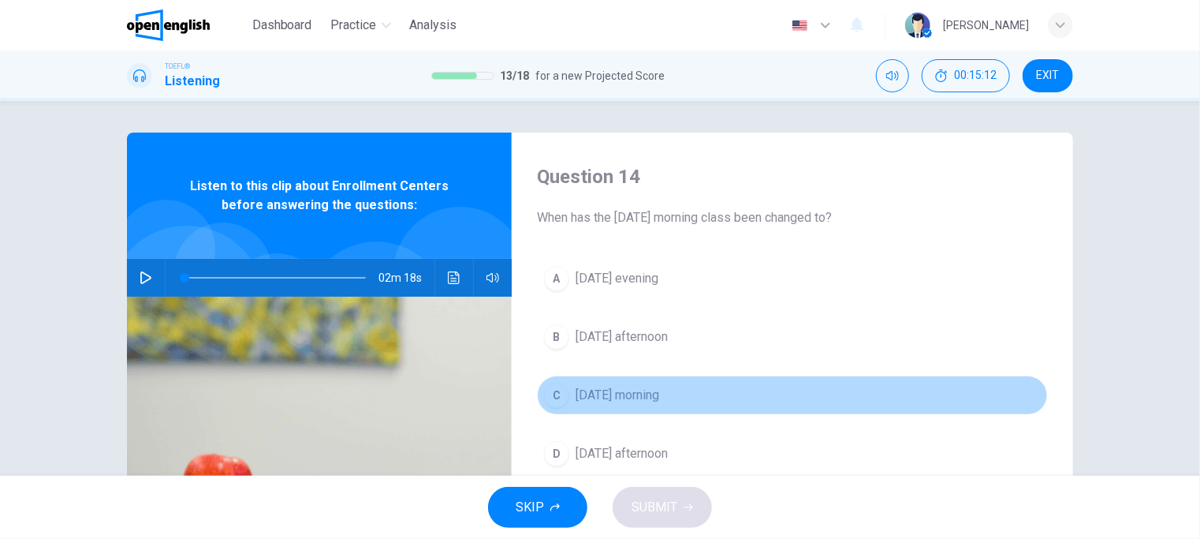
click at [611, 390] on span "[DATE] morning" at bounding box center [618, 395] width 84 height 19
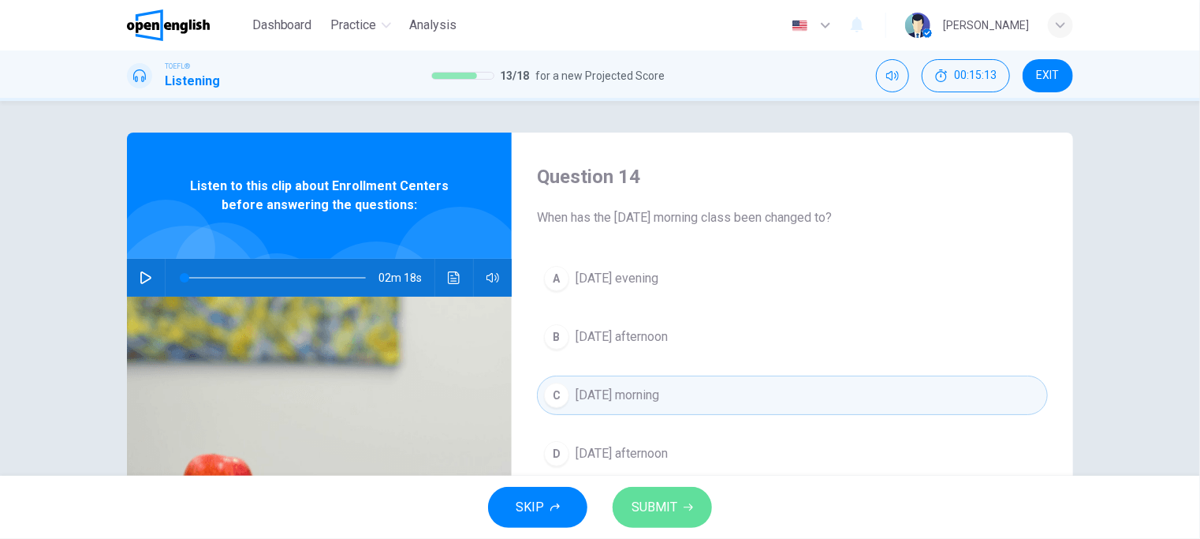
click at [656, 517] on span "SUBMIT" at bounding box center [655, 507] width 46 height 22
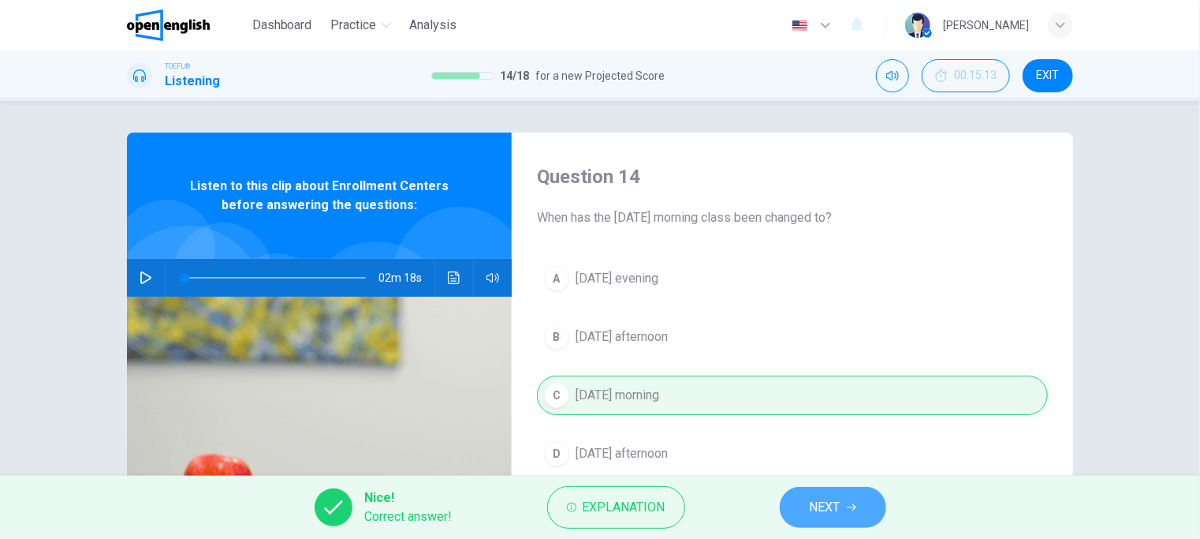
click at [823, 507] on span "NEXT" at bounding box center [825, 507] width 31 height 22
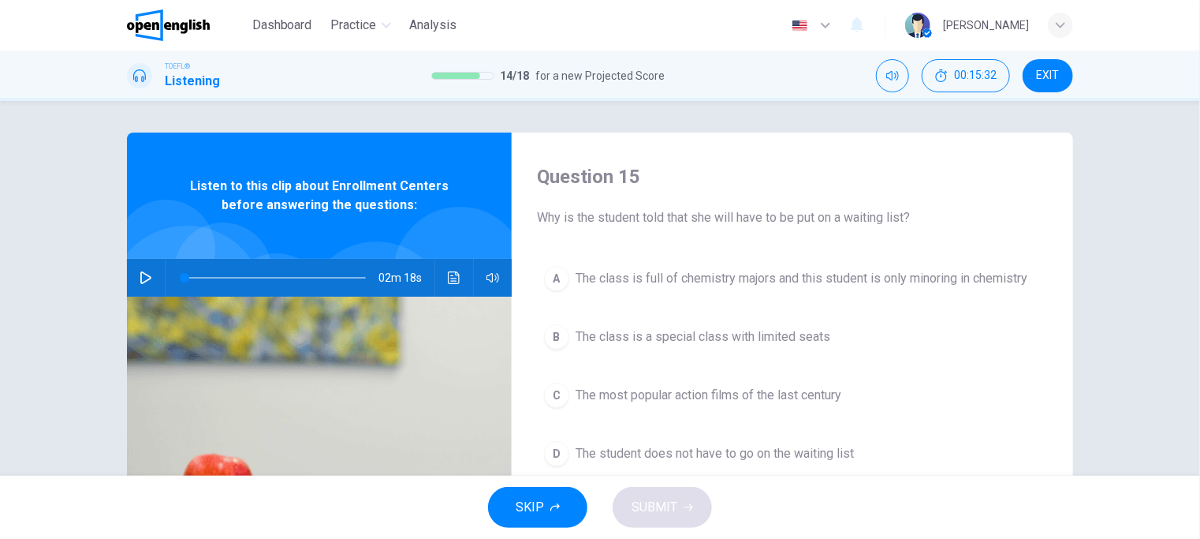
click at [789, 330] on span "The class is a special class with limited seats" at bounding box center [703, 336] width 255 height 19
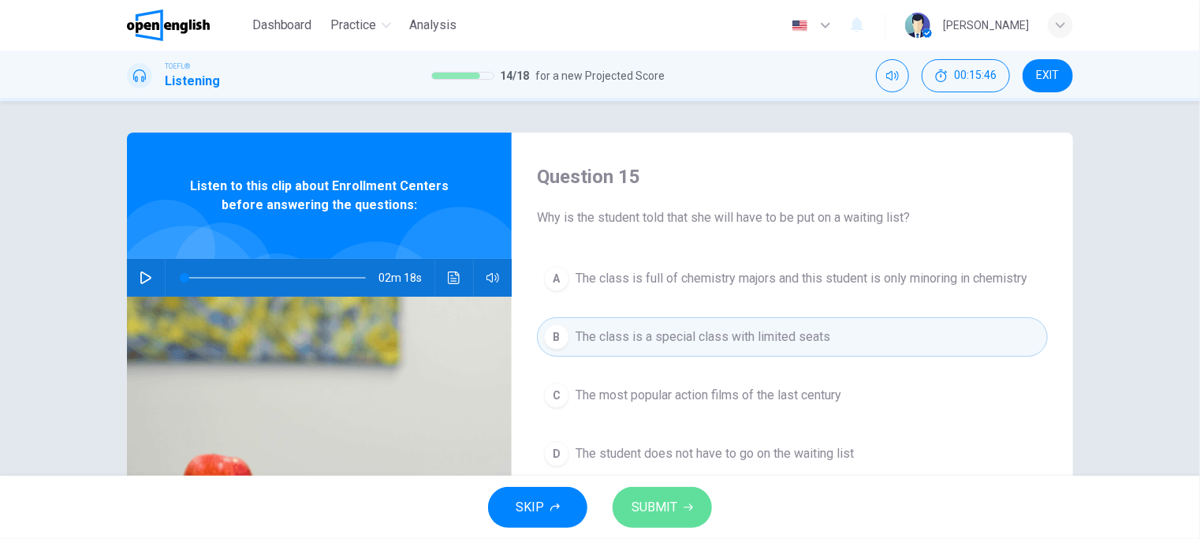
click at [672, 505] on span "SUBMIT" at bounding box center [655, 507] width 46 height 22
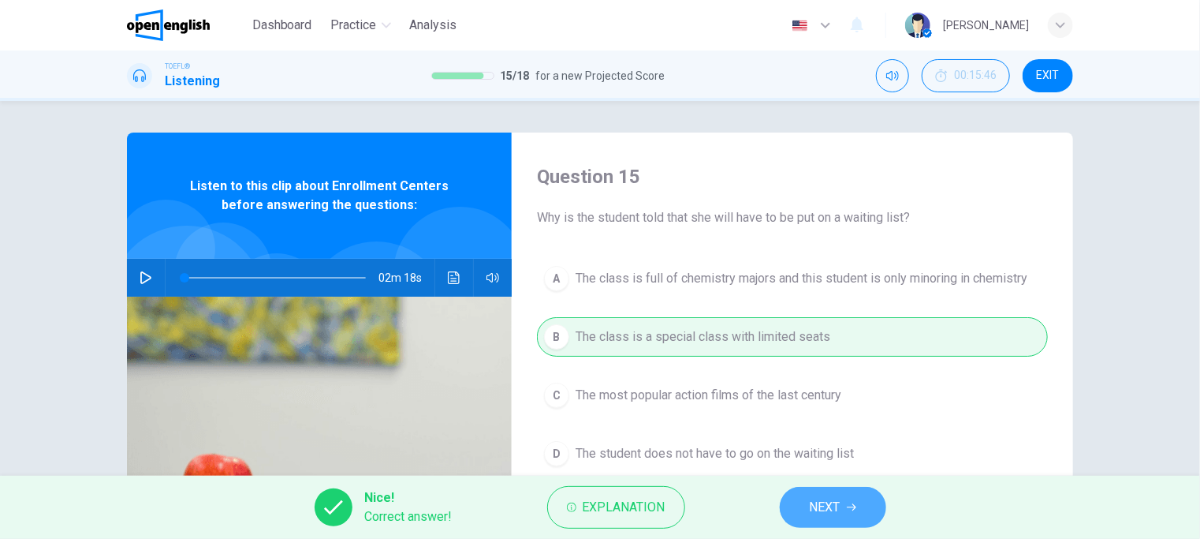
click at [845, 507] on button "NEXT" at bounding box center [833, 507] width 106 height 41
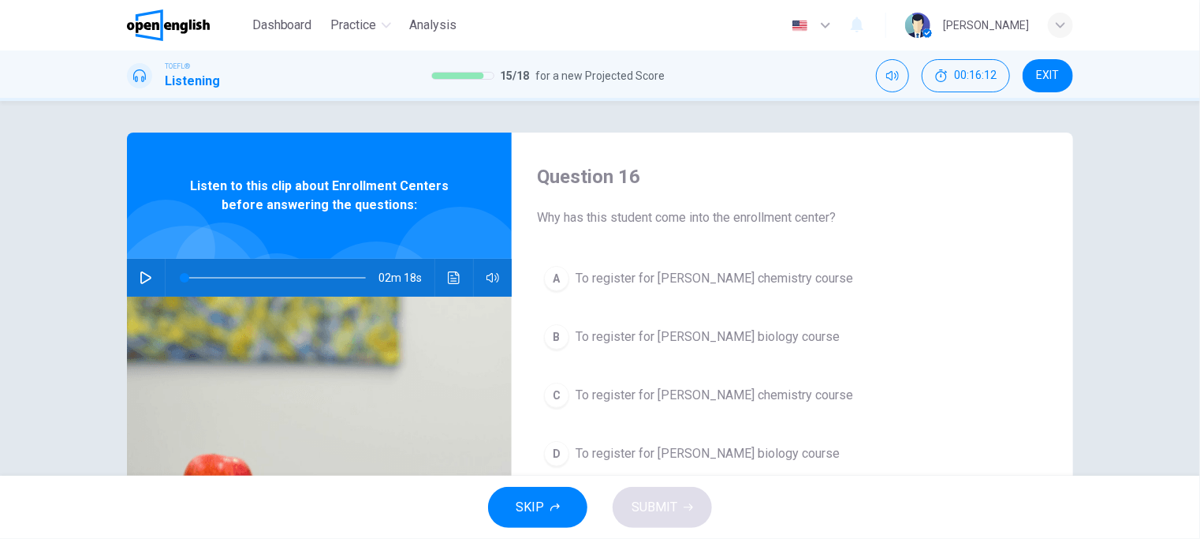
click at [141, 275] on icon "button" at bounding box center [146, 277] width 13 height 13
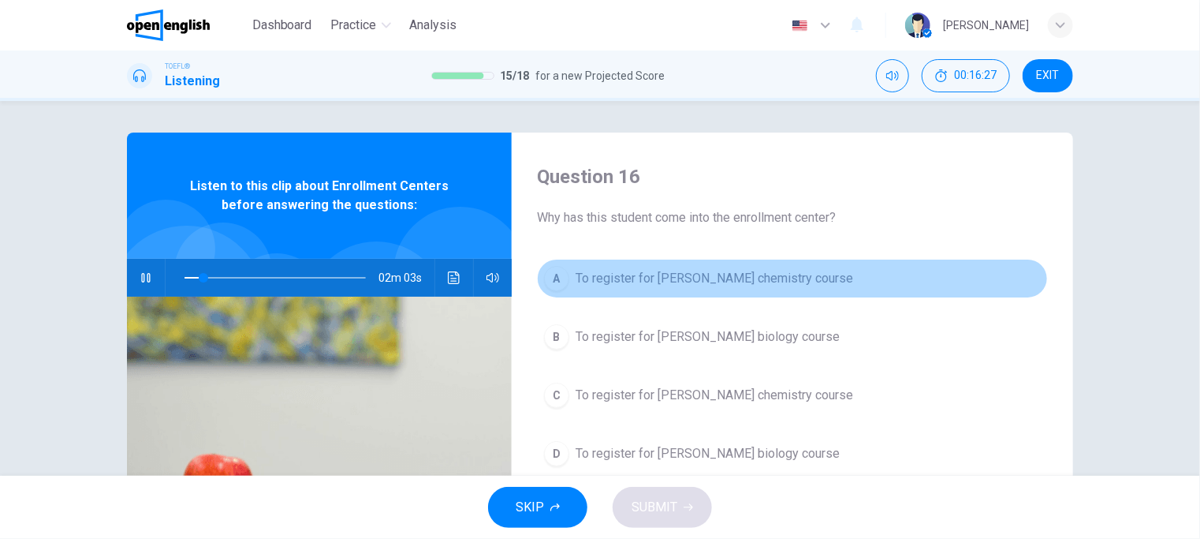
click at [734, 282] on span "To register for [PERSON_NAME] chemistry course" at bounding box center [715, 278] width 278 height 19
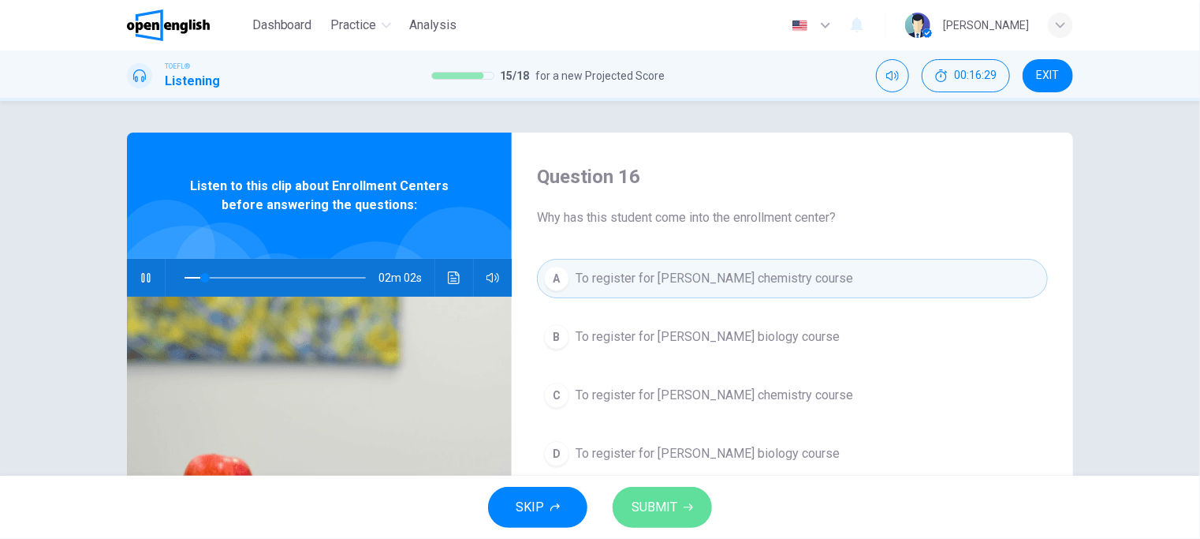
click at [647, 516] on span "SUBMIT" at bounding box center [655, 507] width 46 height 22
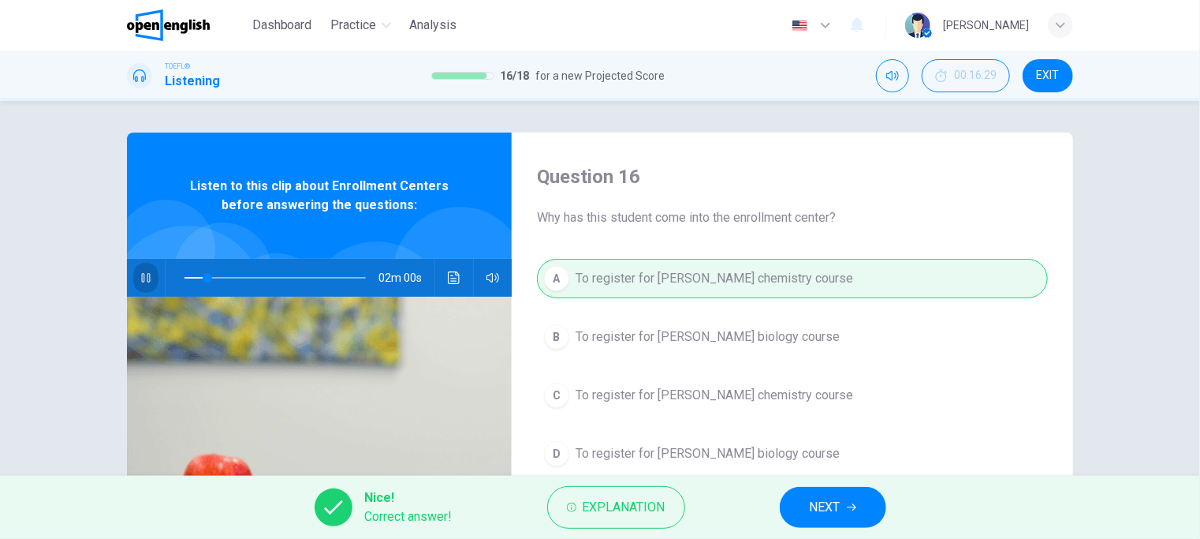
click at [141, 274] on icon "button" at bounding box center [146, 277] width 13 height 13
type input "**"
click at [823, 510] on span "NEXT" at bounding box center [825, 507] width 31 height 22
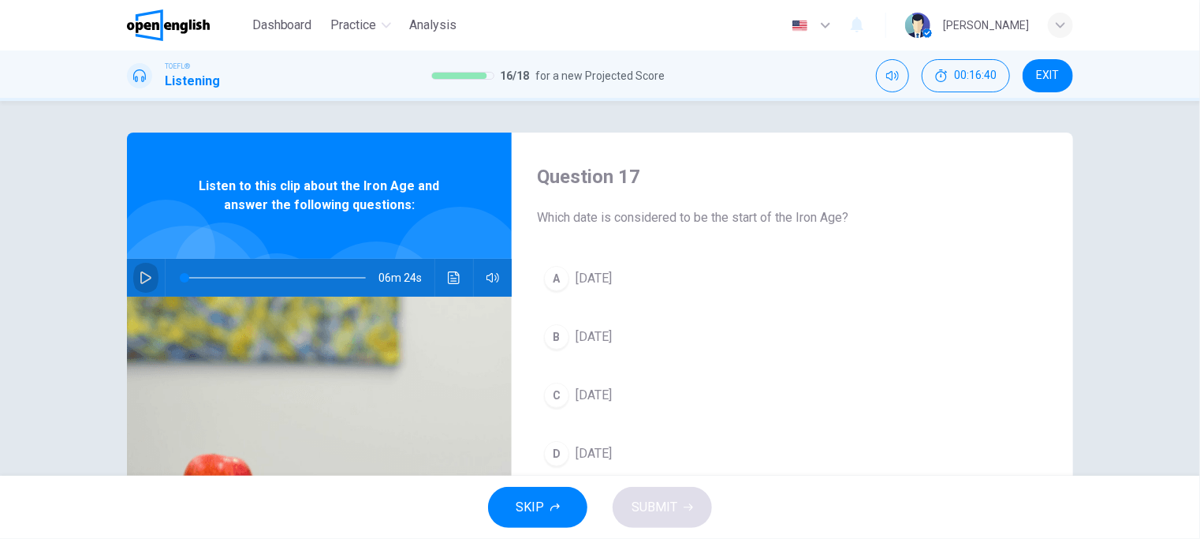
click at [140, 274] on icon "button" at bounding box center [145, 277] width 11 height 13
drag, startPoint x: 284, startPoint y: 277, endPoint x: 173, endPoint y: 280, distance: 111.2
click at [180, 280] on span at bounding box center [184, 277] width 9 height 9
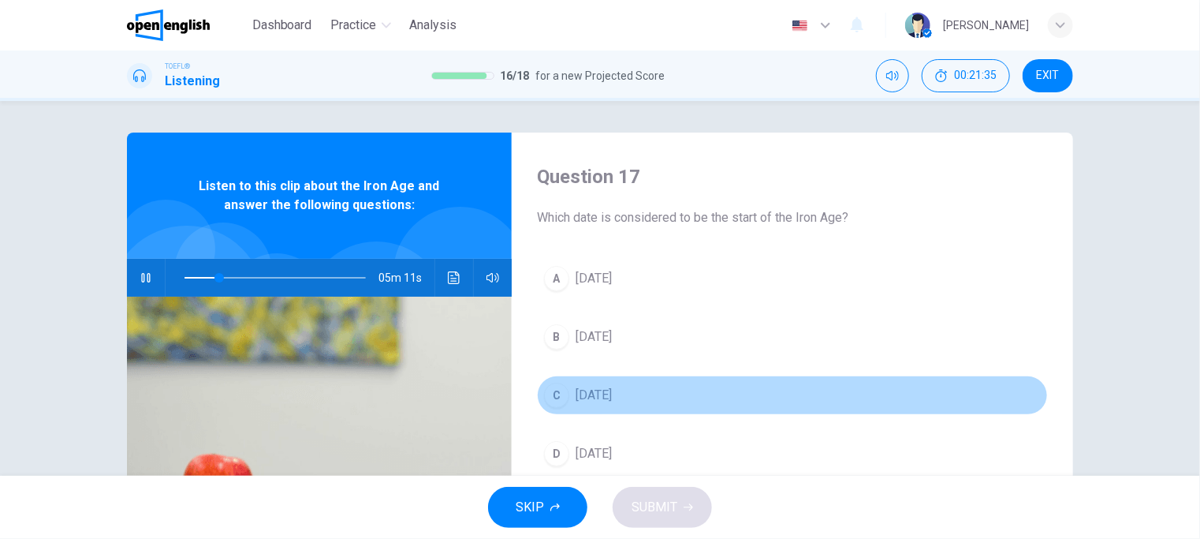
click at [593, 395] on span "[DATE]" at bounding box center [594, 395] width 36 height 19
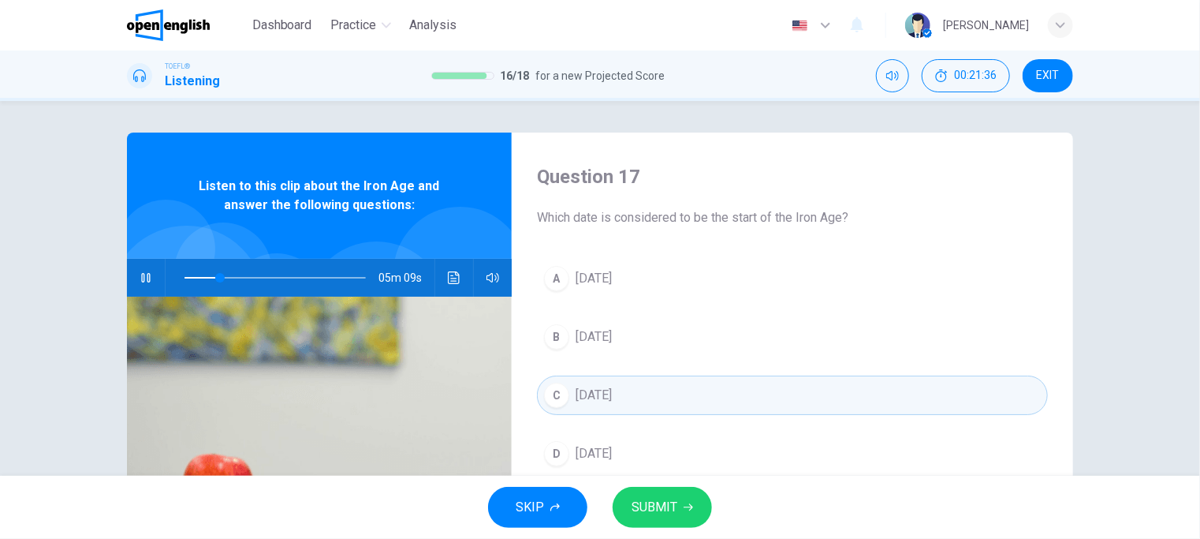
click at [669, 507] on span "SUBMIT" at bounding box center [655, 507] width 46 height 22
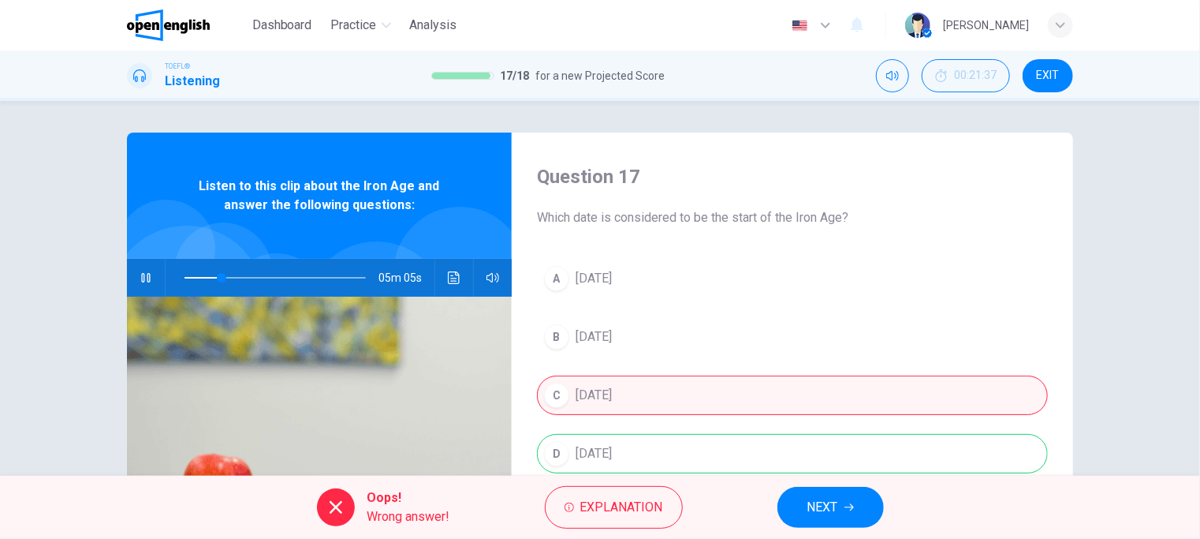
click at [851, 507] on icon "button" at bounding box center [849, 506] width 9 height 9
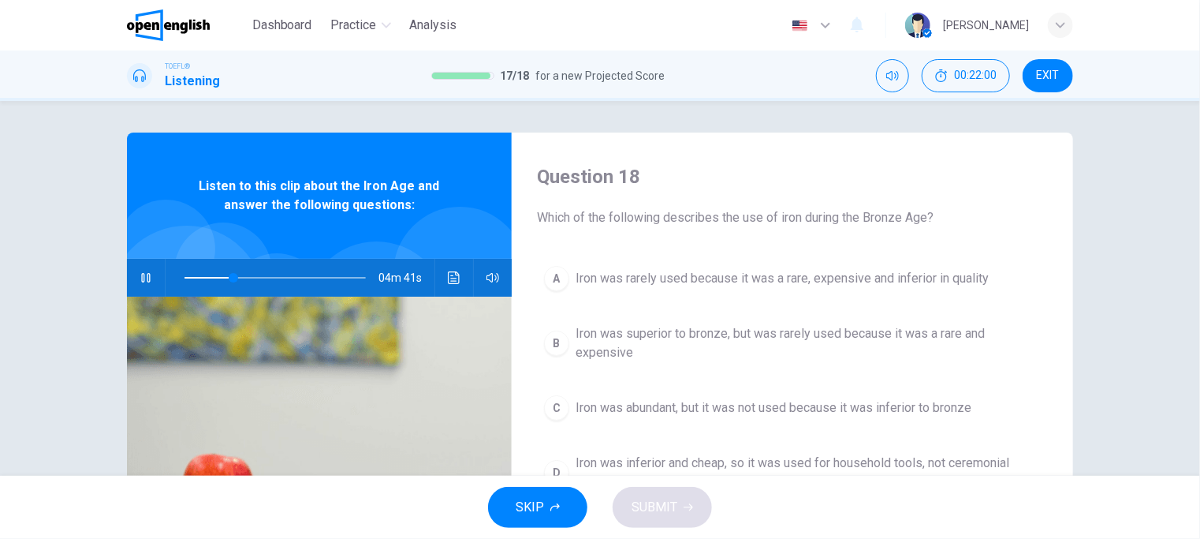
click at [693, 333] on span "Iron was superior to bronze, but was rarely used because it was a rare and expe…" at bounding box center [808, 343] width 465 height 38
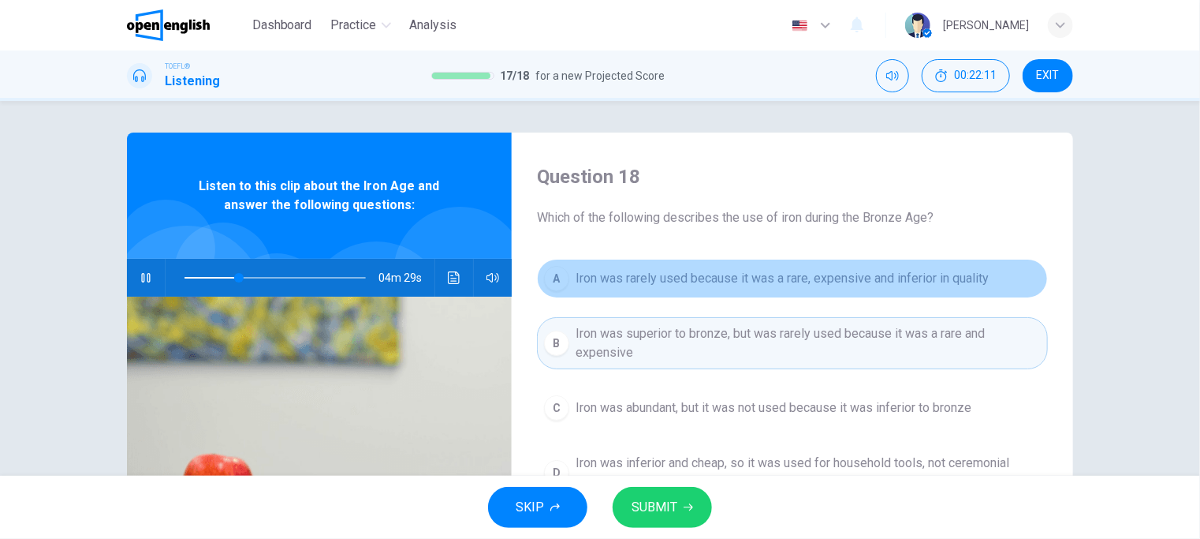
click at [685, 277] on span "Iron was rarely used because it was a rare, expensive and inferior in quality" at bounding box center [782, 278] width 413 height 19
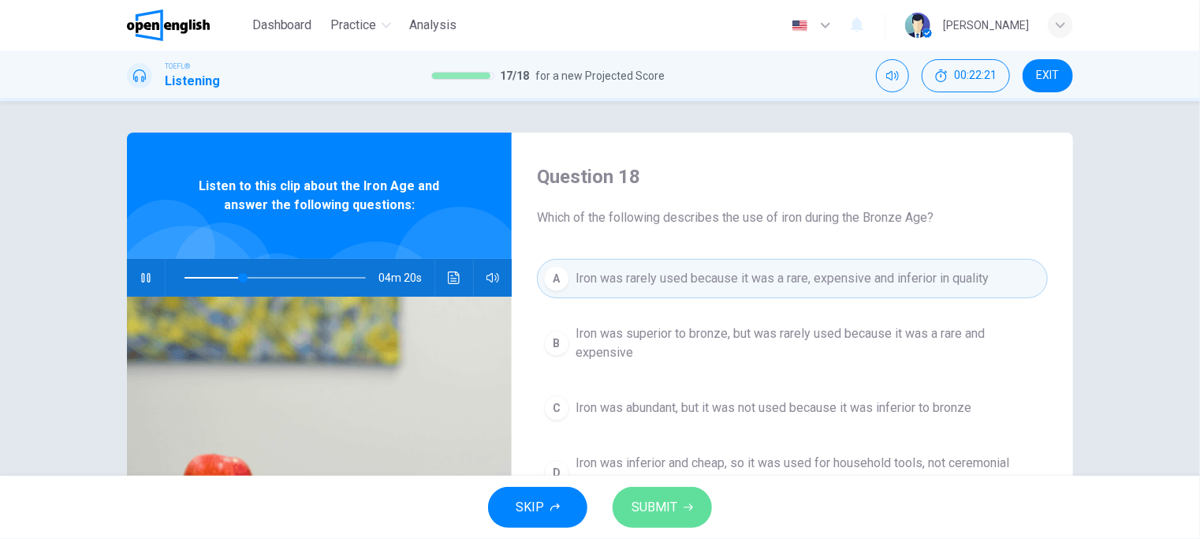
click at [677, 506] on button "SUBMIT" at bounding box center [662, 507] width 99 height 41
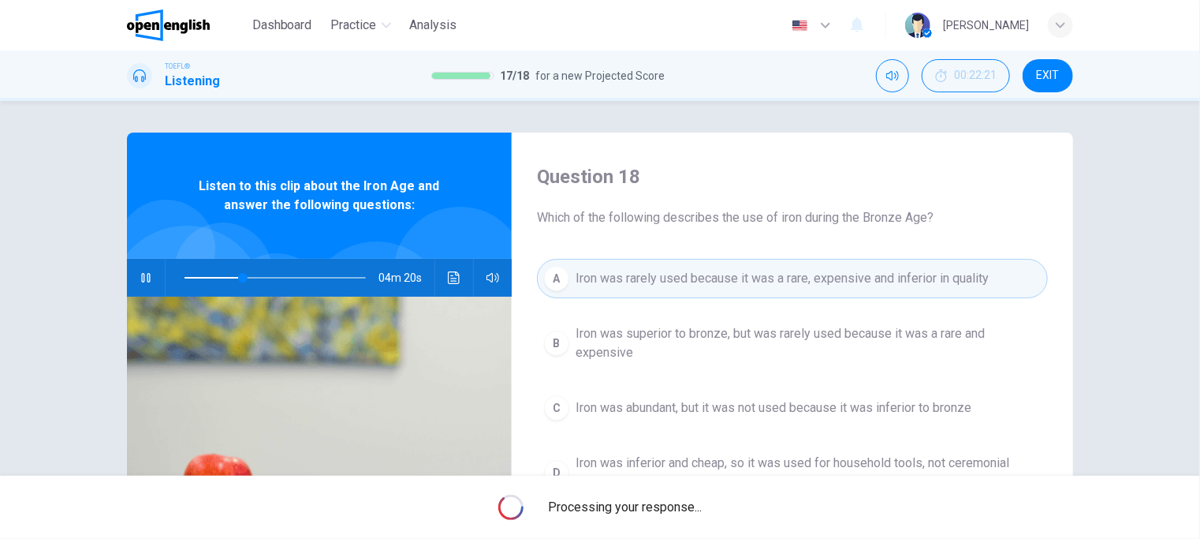
type input "**"
